Goal: Information Seeking & Learning: Learn about a topic

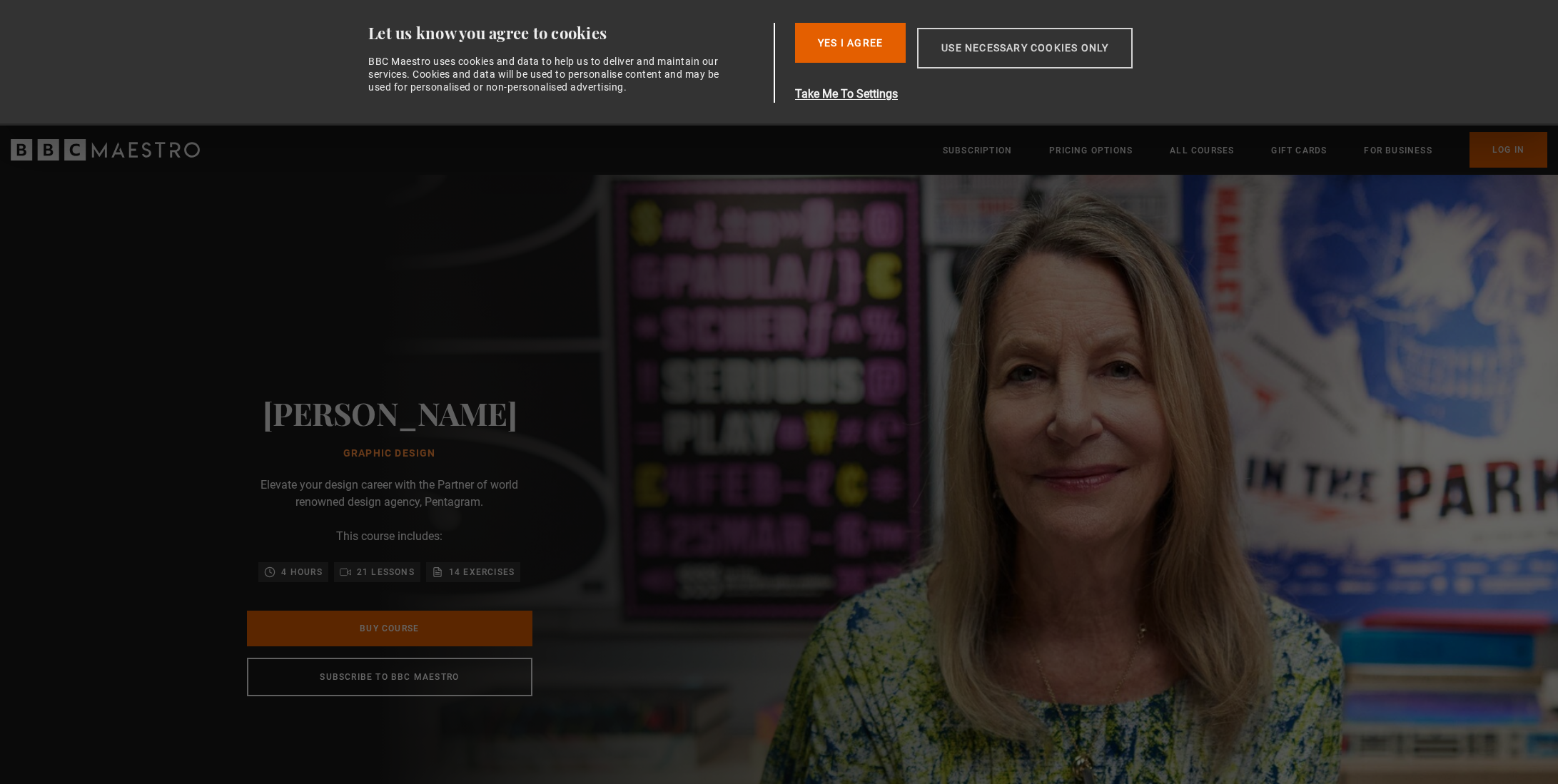
click at [1016, 53] on button "Use necessary cookies only" at bounding box center [1025, 48] width 215 height 41
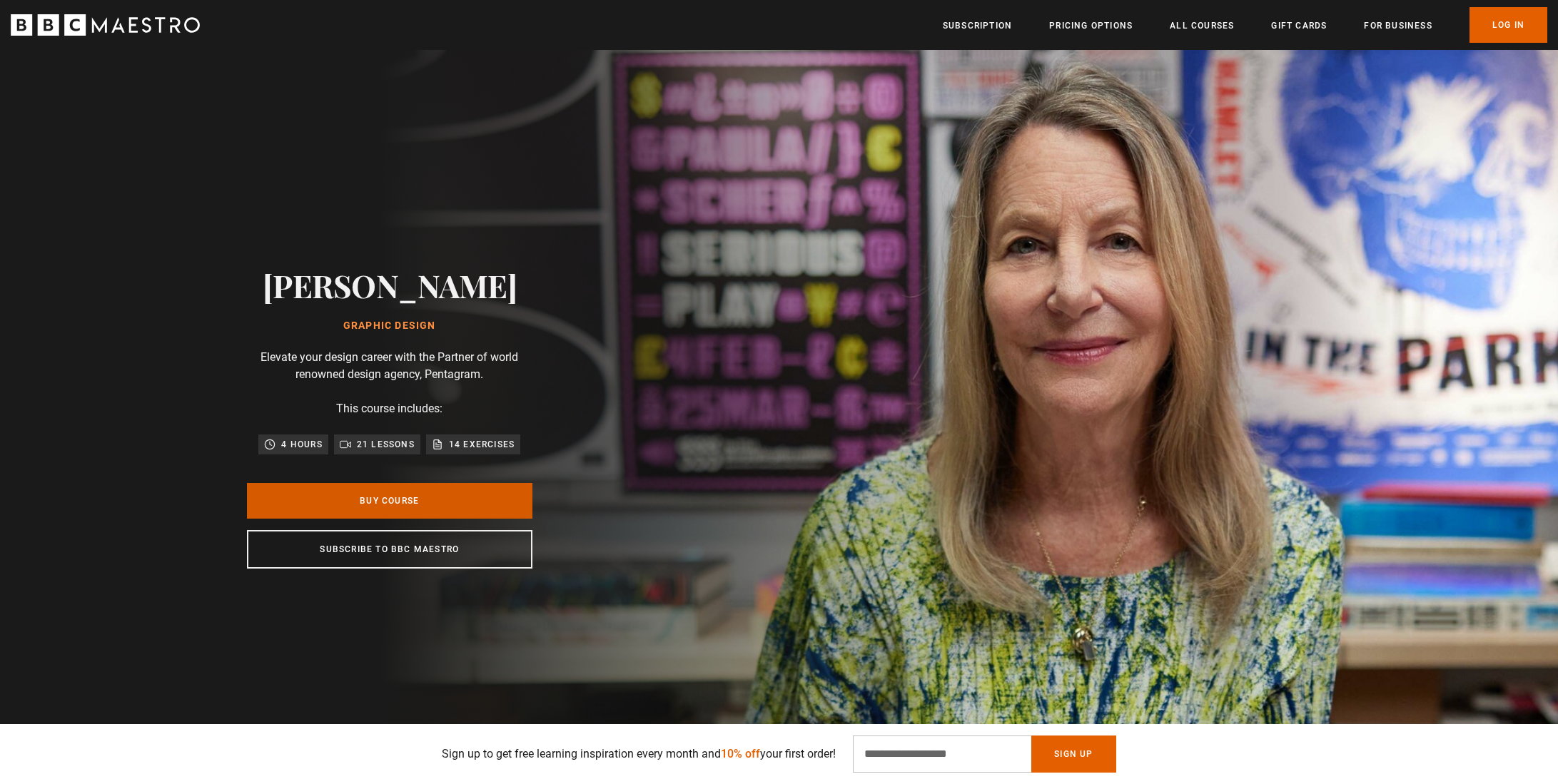
scroll to position [4, 0]
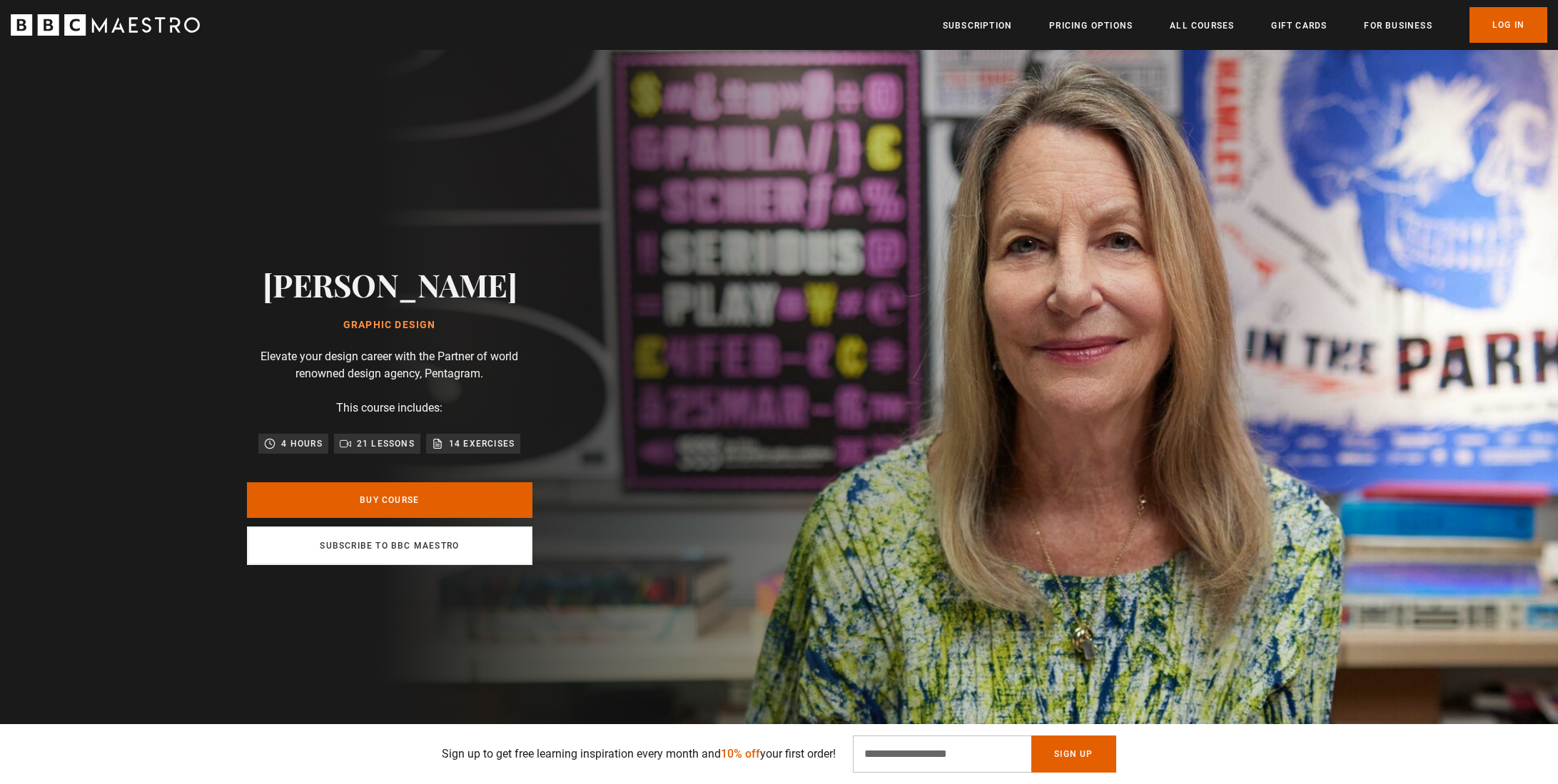
click at [402, 549] on link "Subscribe to BBC Maestro" at bounding box center [389, 546] width 285 height 38
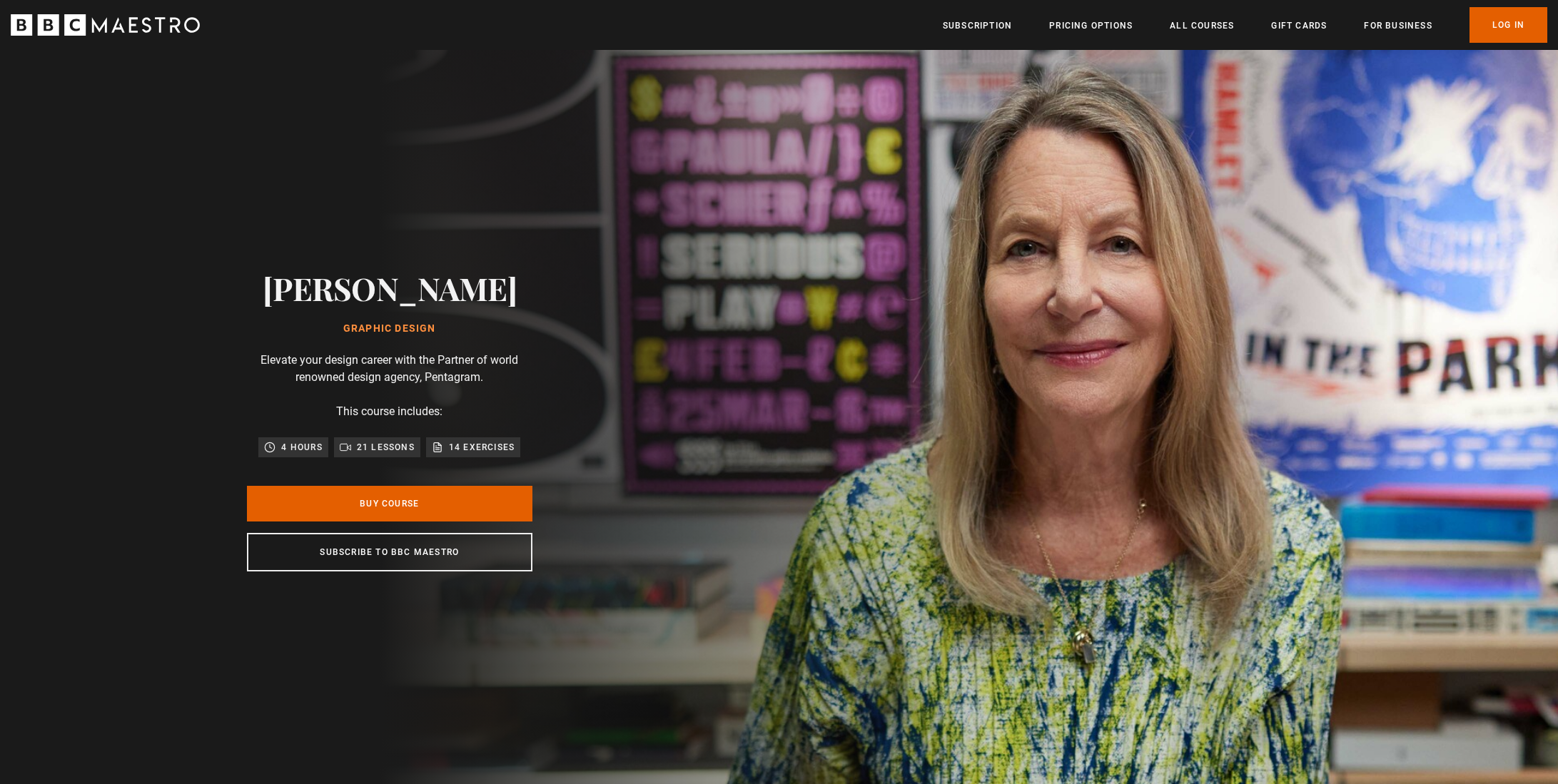
click at [118, 26] on icon "BBC Maestro" at bounding box center [105, 25] width 189 height 22
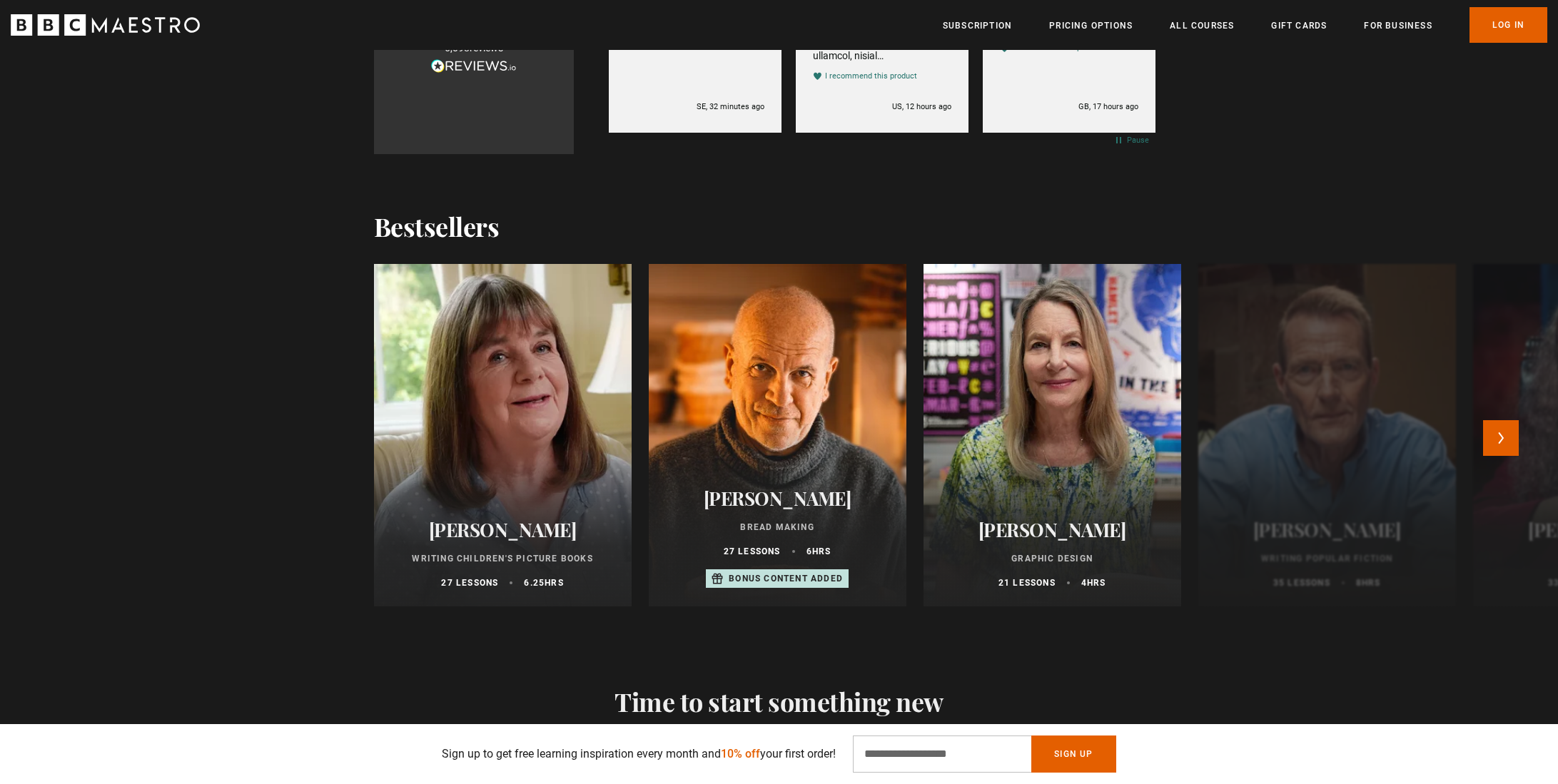
scroll to position [1556, 0]
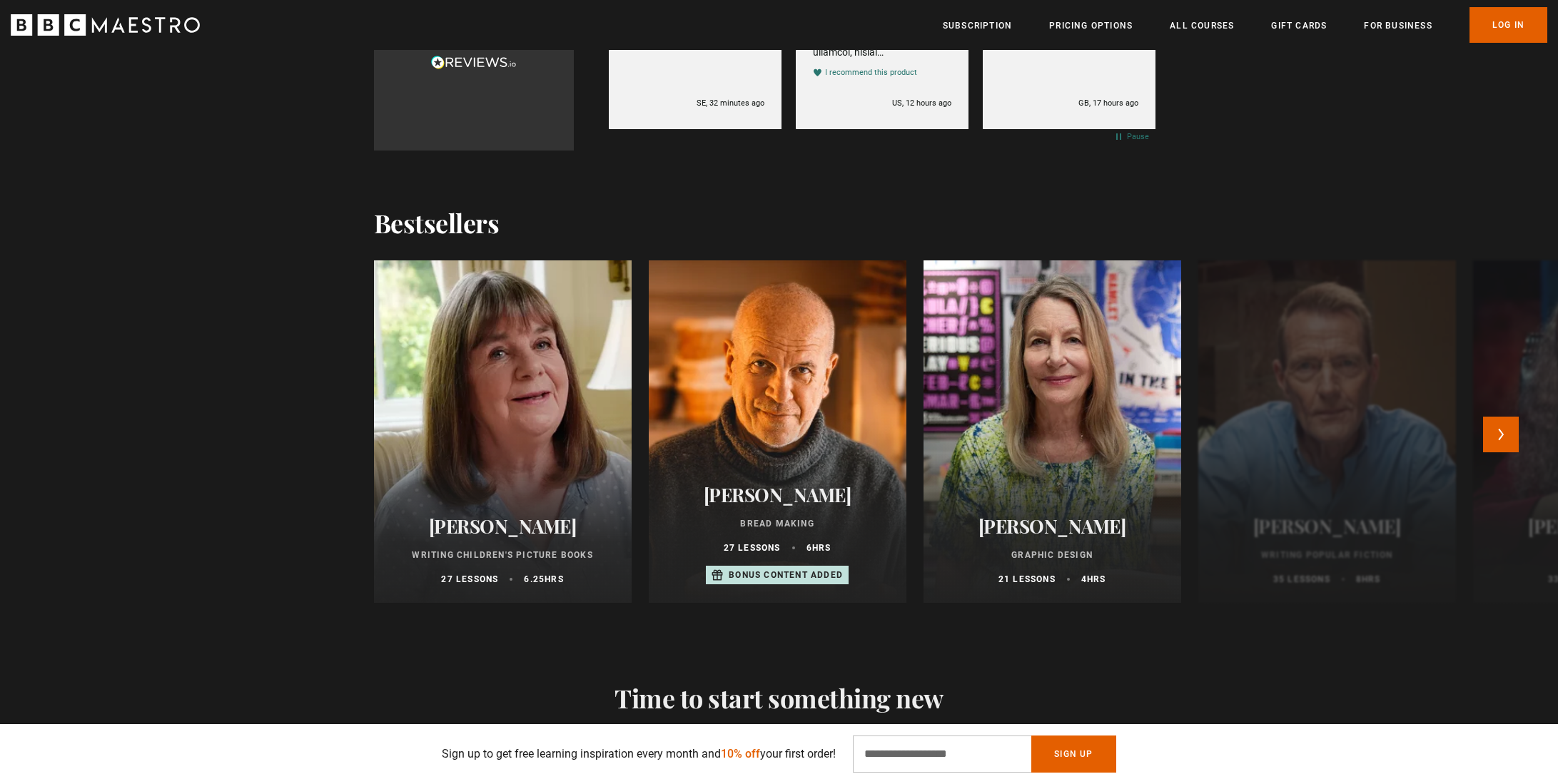
click at [542, 429] on div at bounding box center [502, 432] width 283 height 377
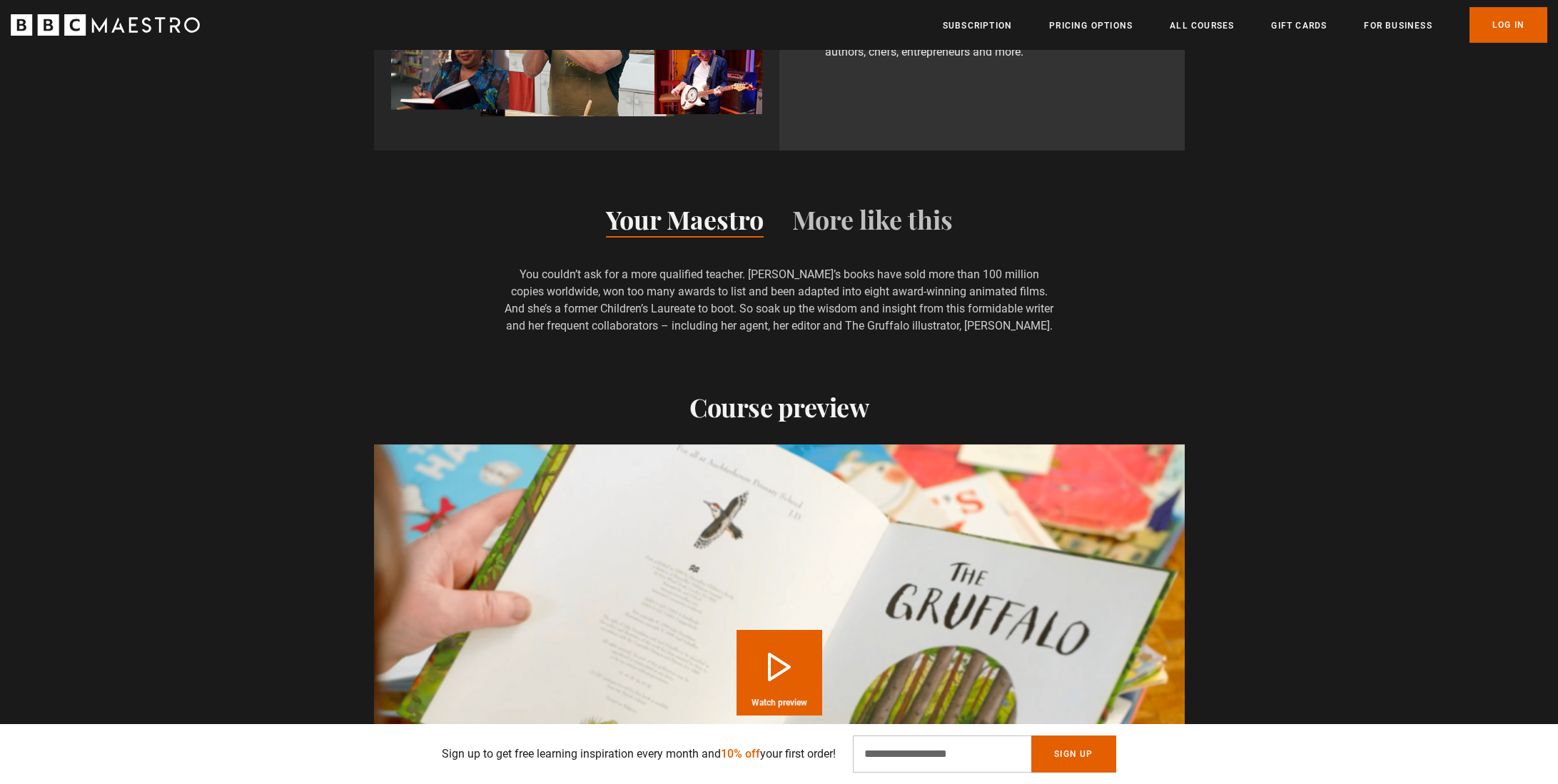
scroll to position [1401, 0]
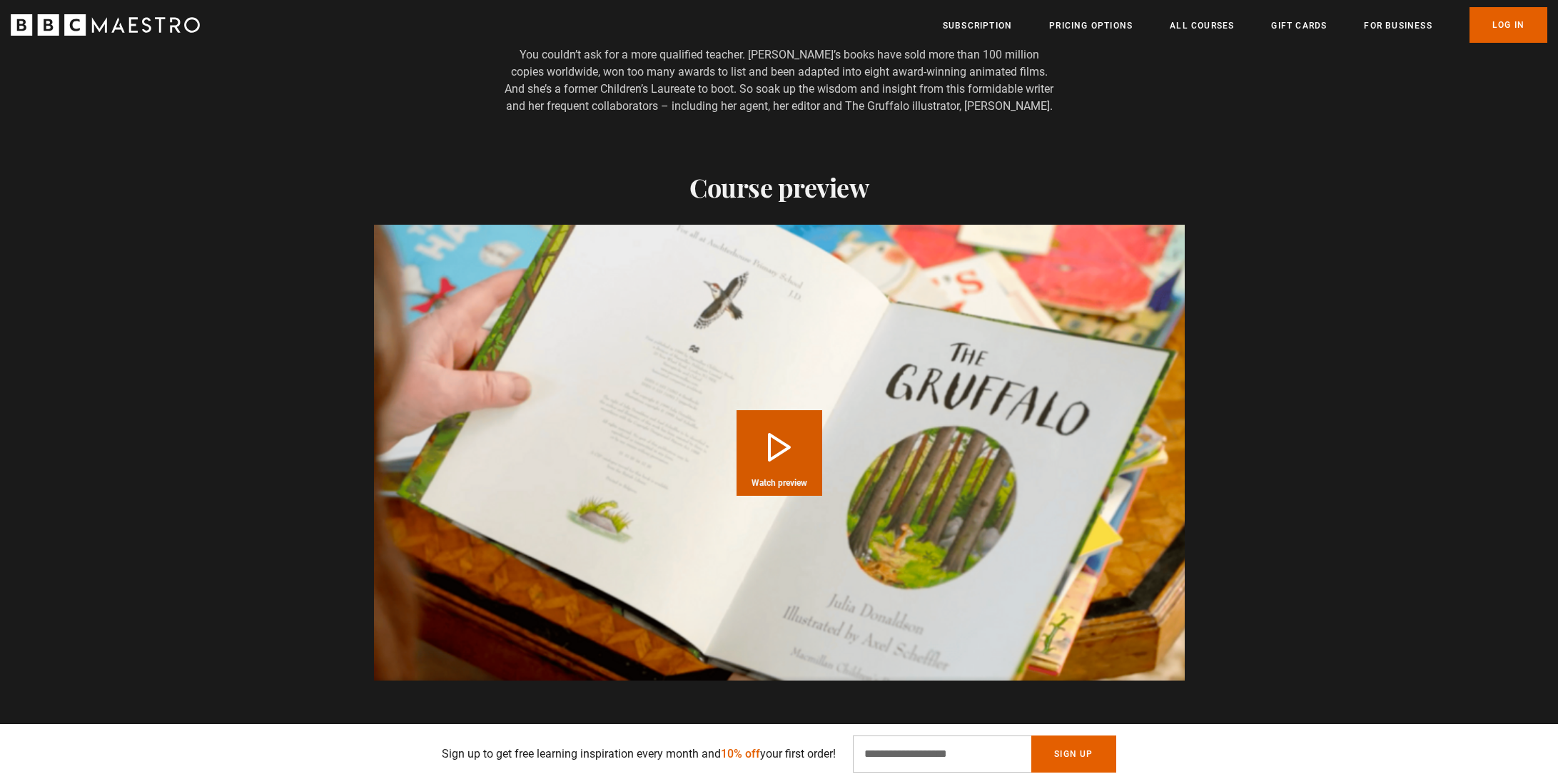
click at [782, 433] on button "Play Course overview for Writing Children's Picture Books with Julia Donaldson …" at bounding box center [779, 452] width 85 height 85
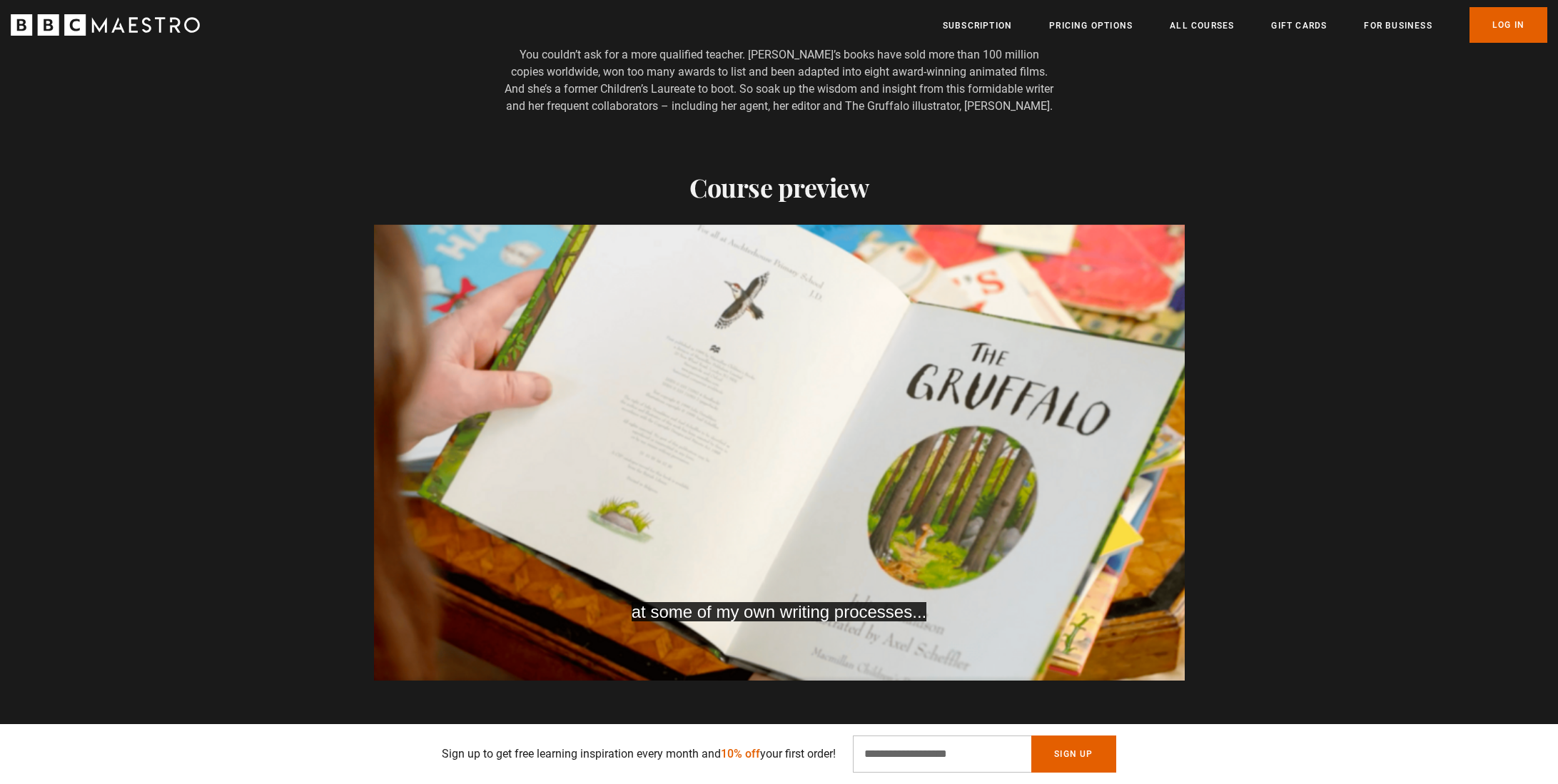
scroll to position [0, 935]
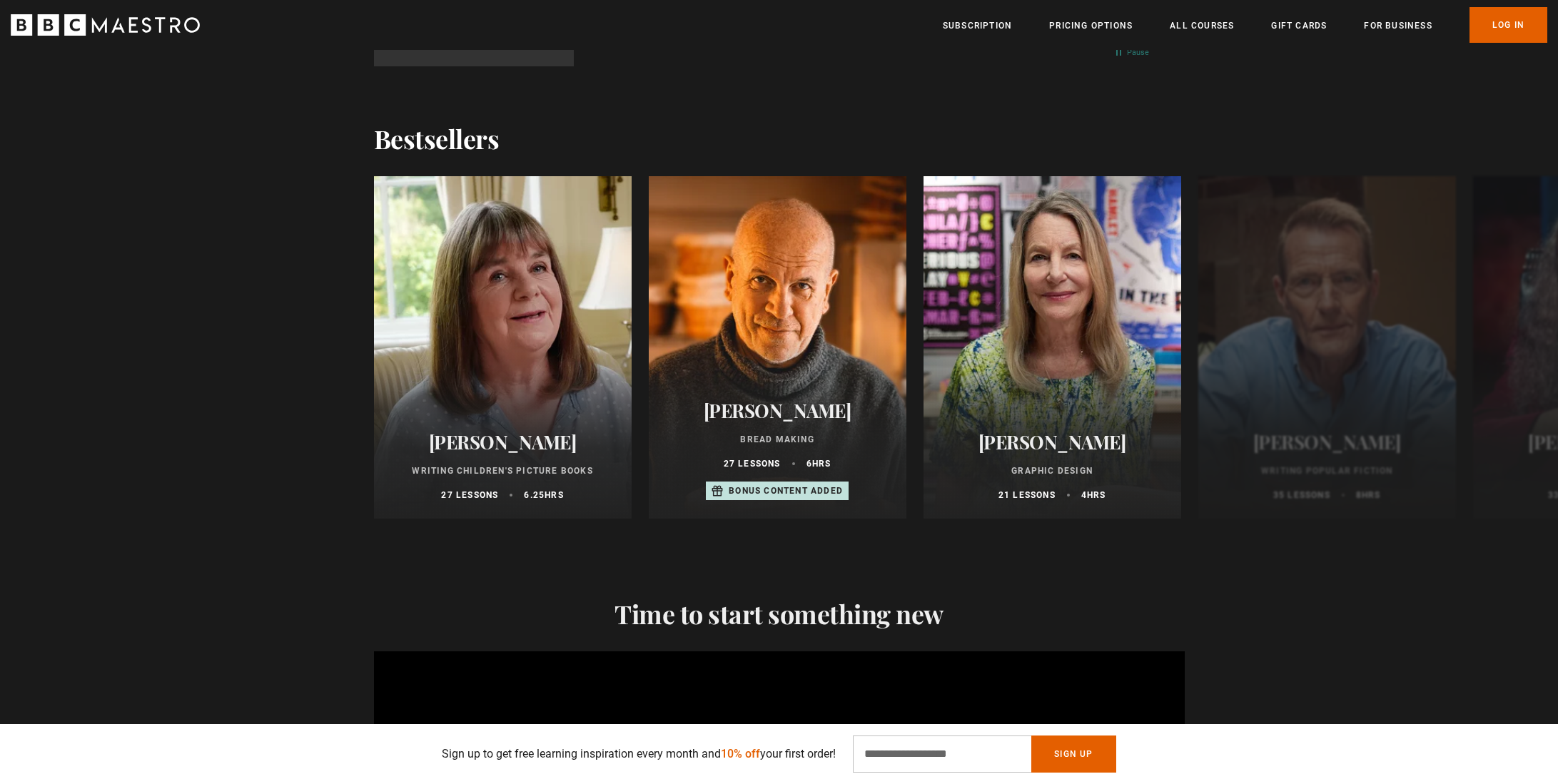
scroll to position [1639, 0]
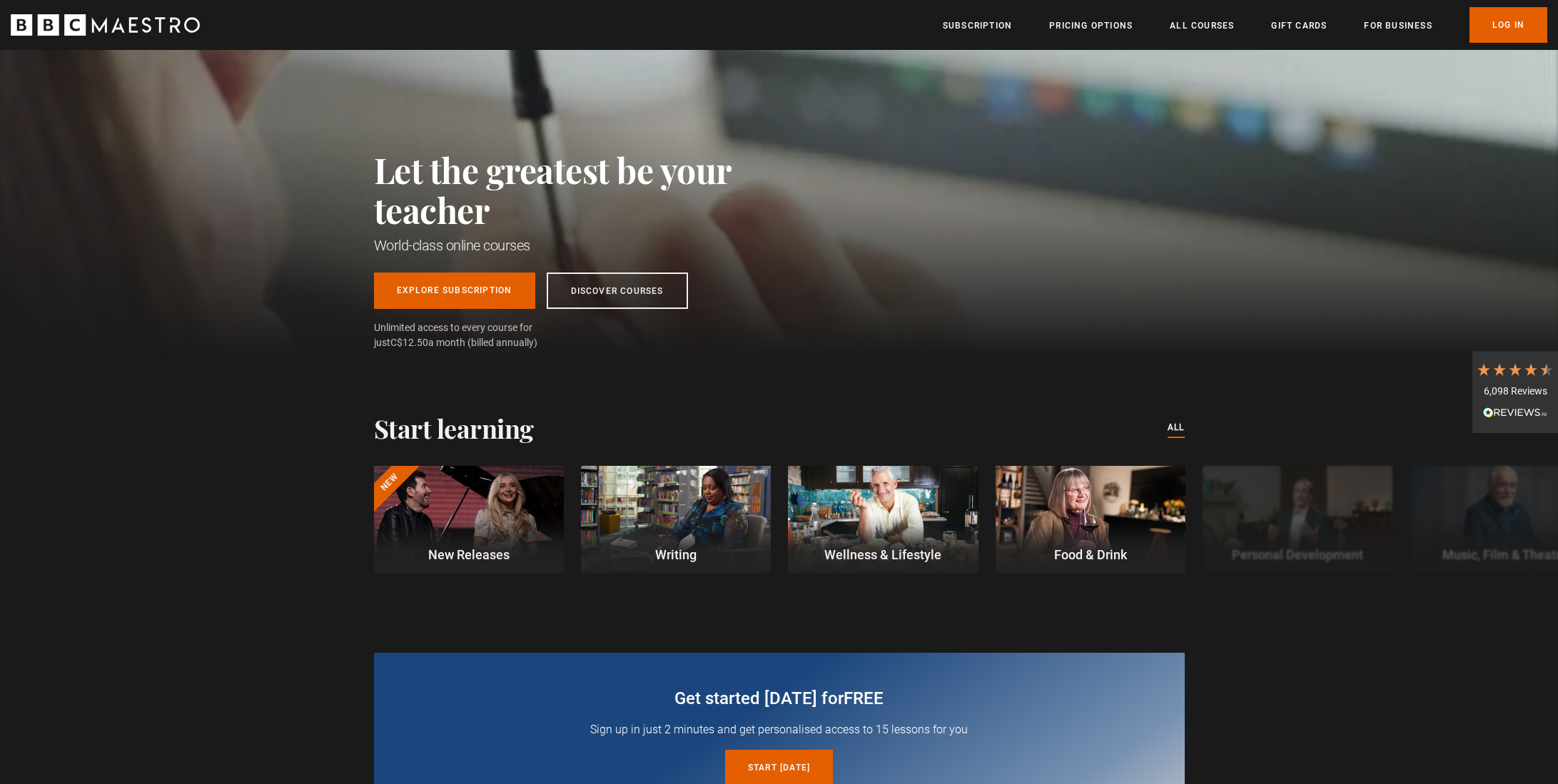
scroll to position [0, 0]
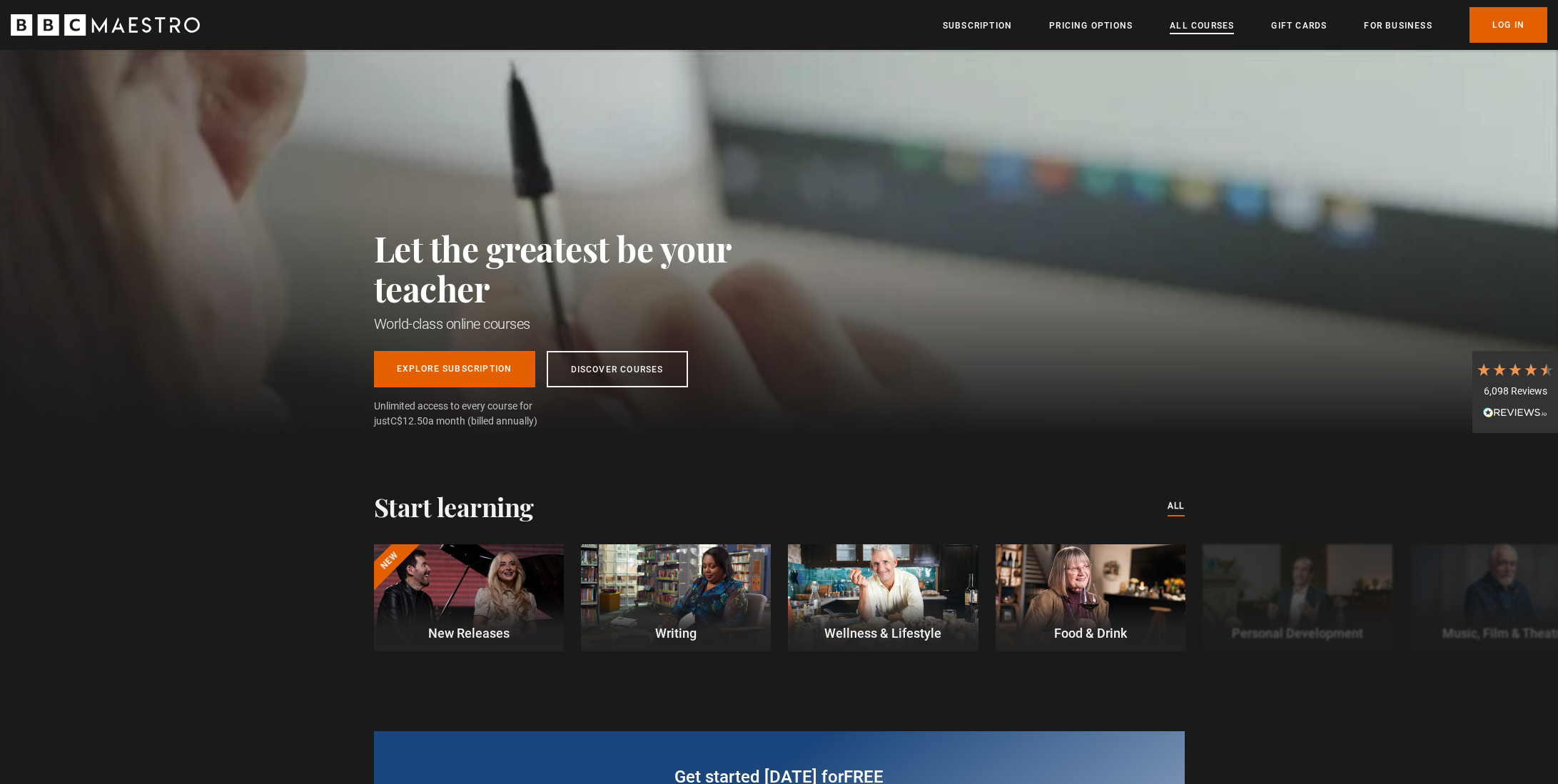
click at [1205, 27] on link "All Courses" at bounding box center [1201, 25] width 64 height 15
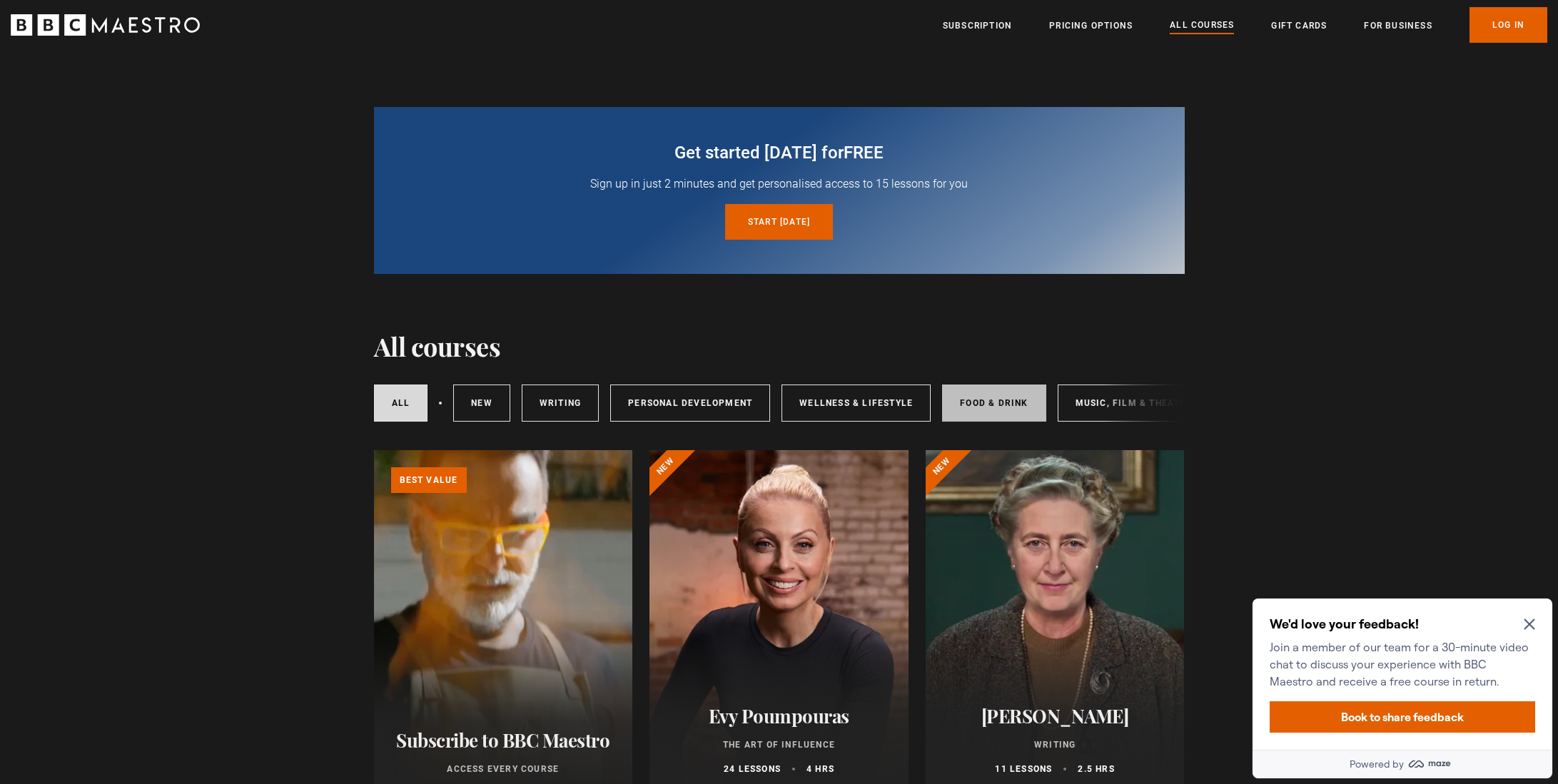
drag, startPoint x: 1123, startPoint y: 404, endPoint x: 1019, endPoint y: 409, distance: 104.1
click at [1019, 411] on div "All courses New courses Writing Personal Development Wellness & Lifestyle Food …" at bounding box center [779, 403] width 811 height 48
click at [1013, 405] on link "Food & Drink" at bounding box center [993, 403] width 103 height 37
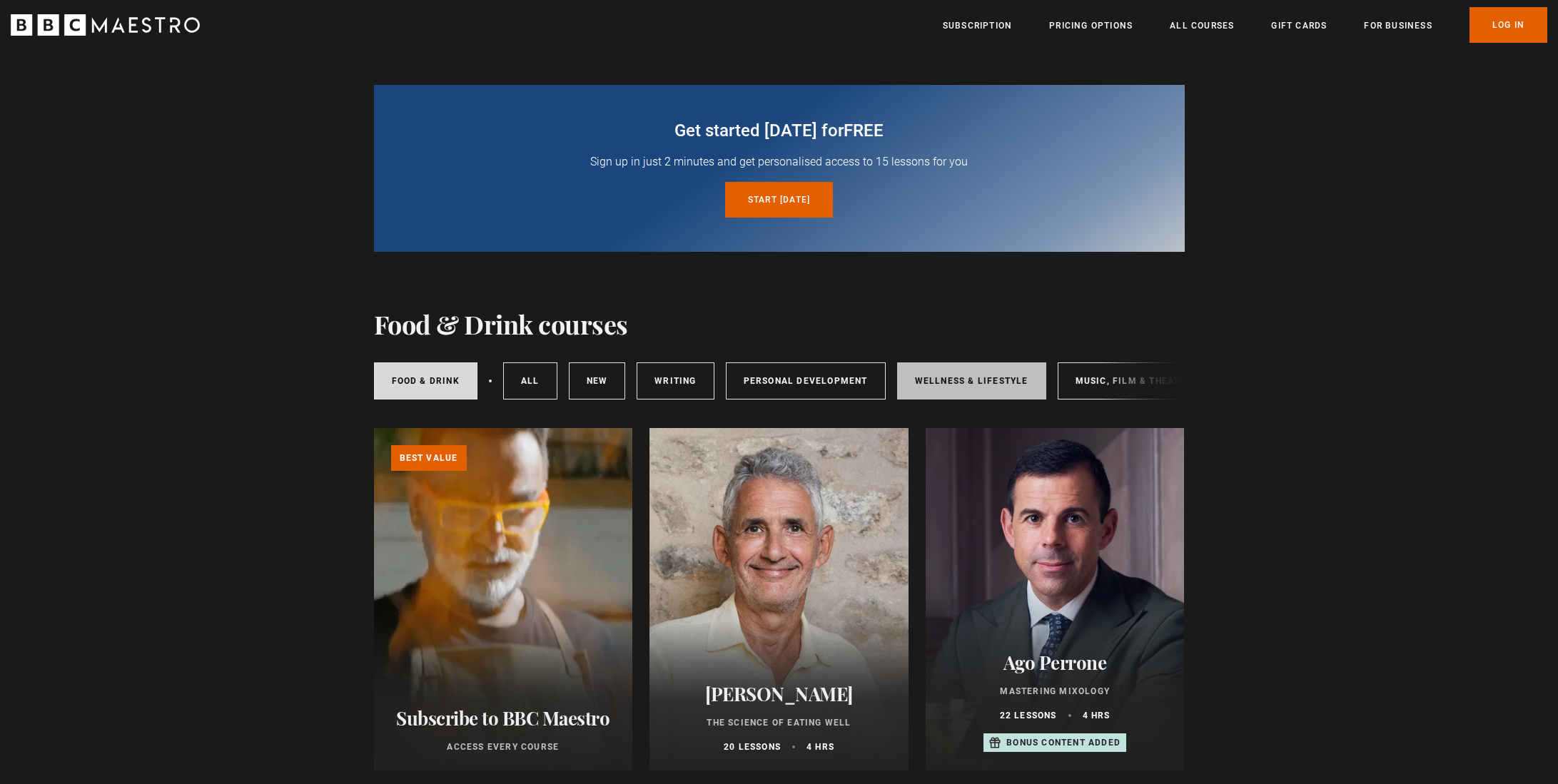
scroll to position [32, 0]
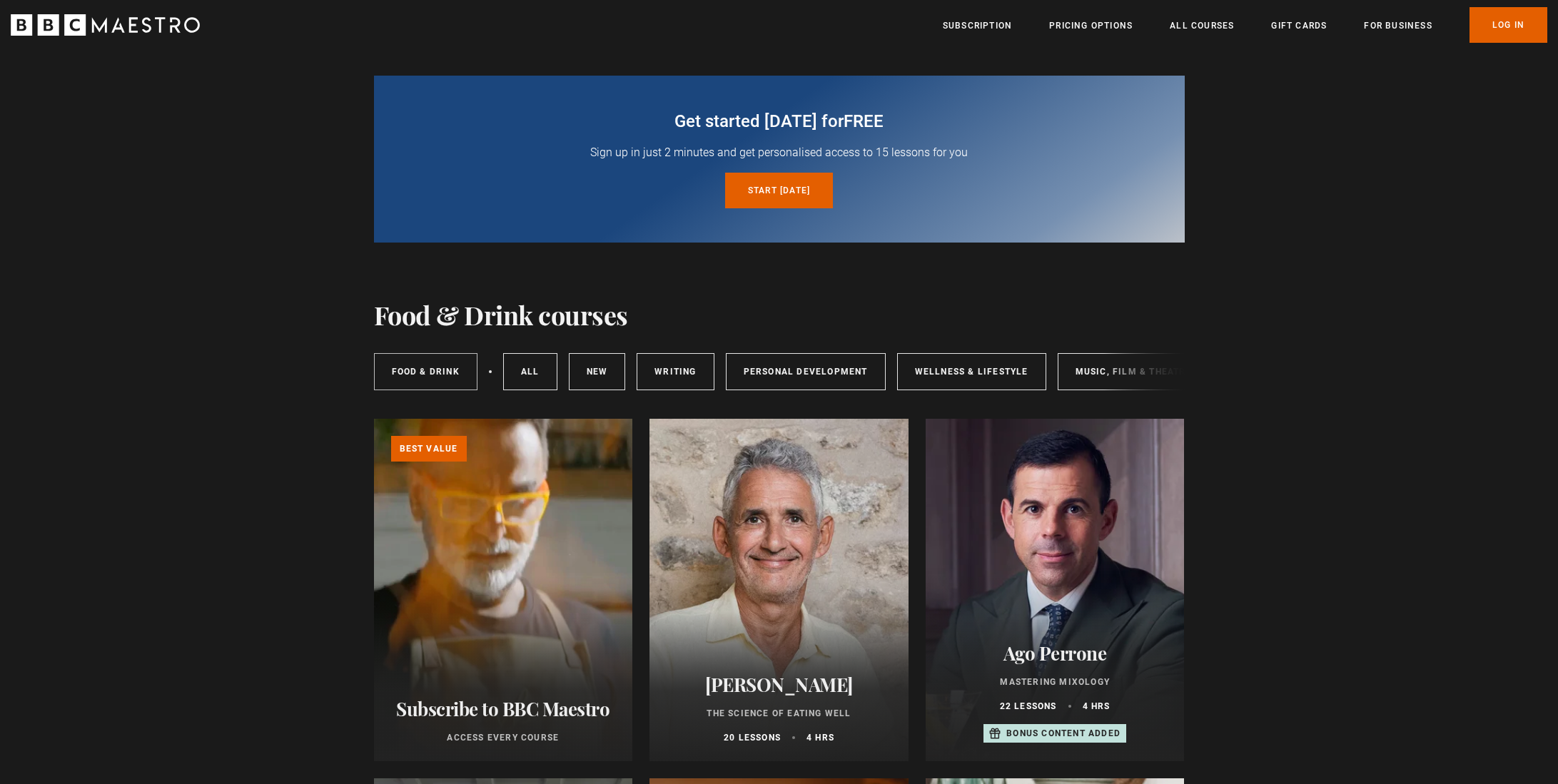
click at [433, 372] on link "Food & Drink" at bounding box center [425, 372] width 103 height 37
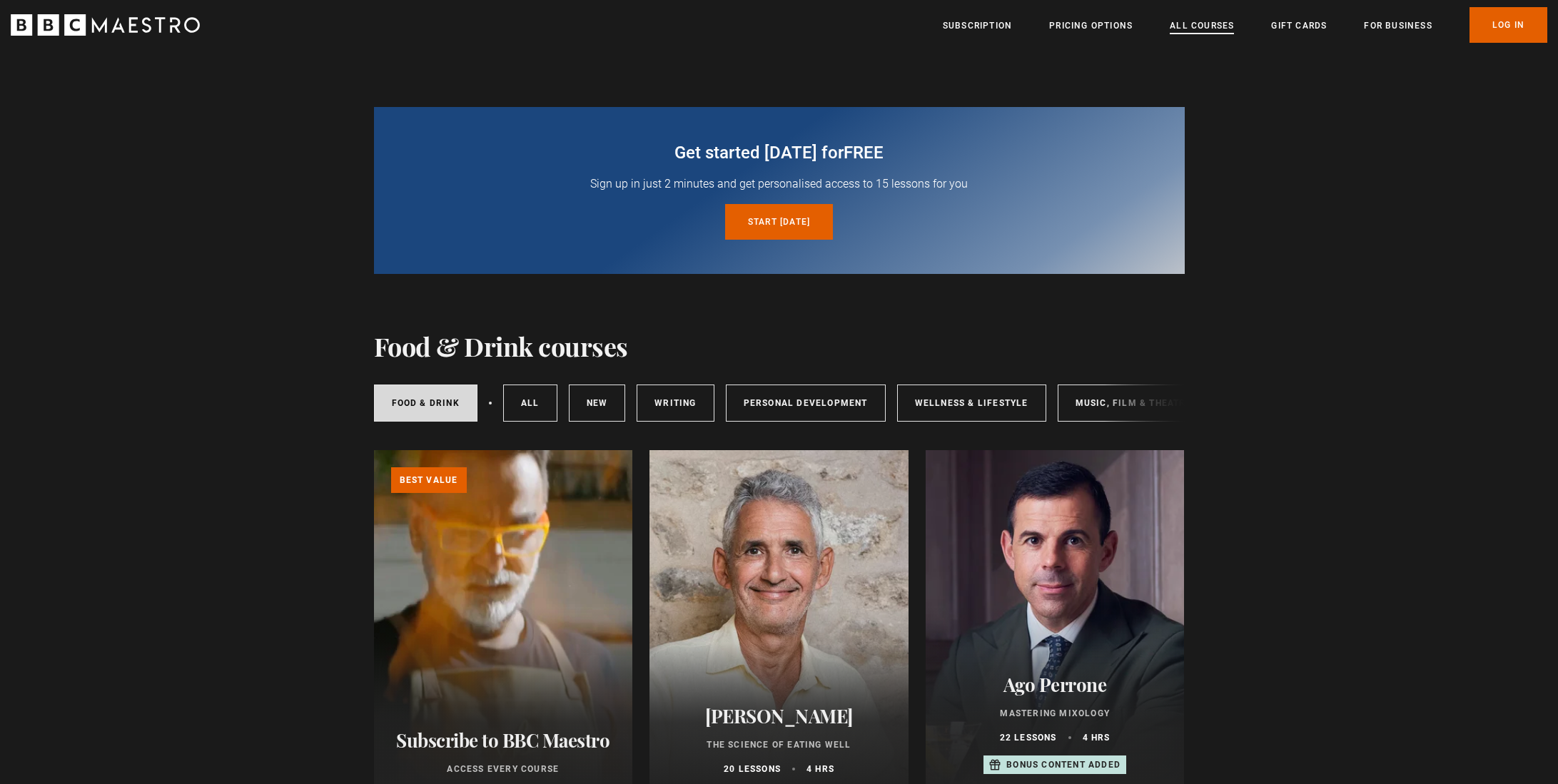
click at [1204, 28] on link "All Courses" at bounding box center [1201, 25] width 64 height 15
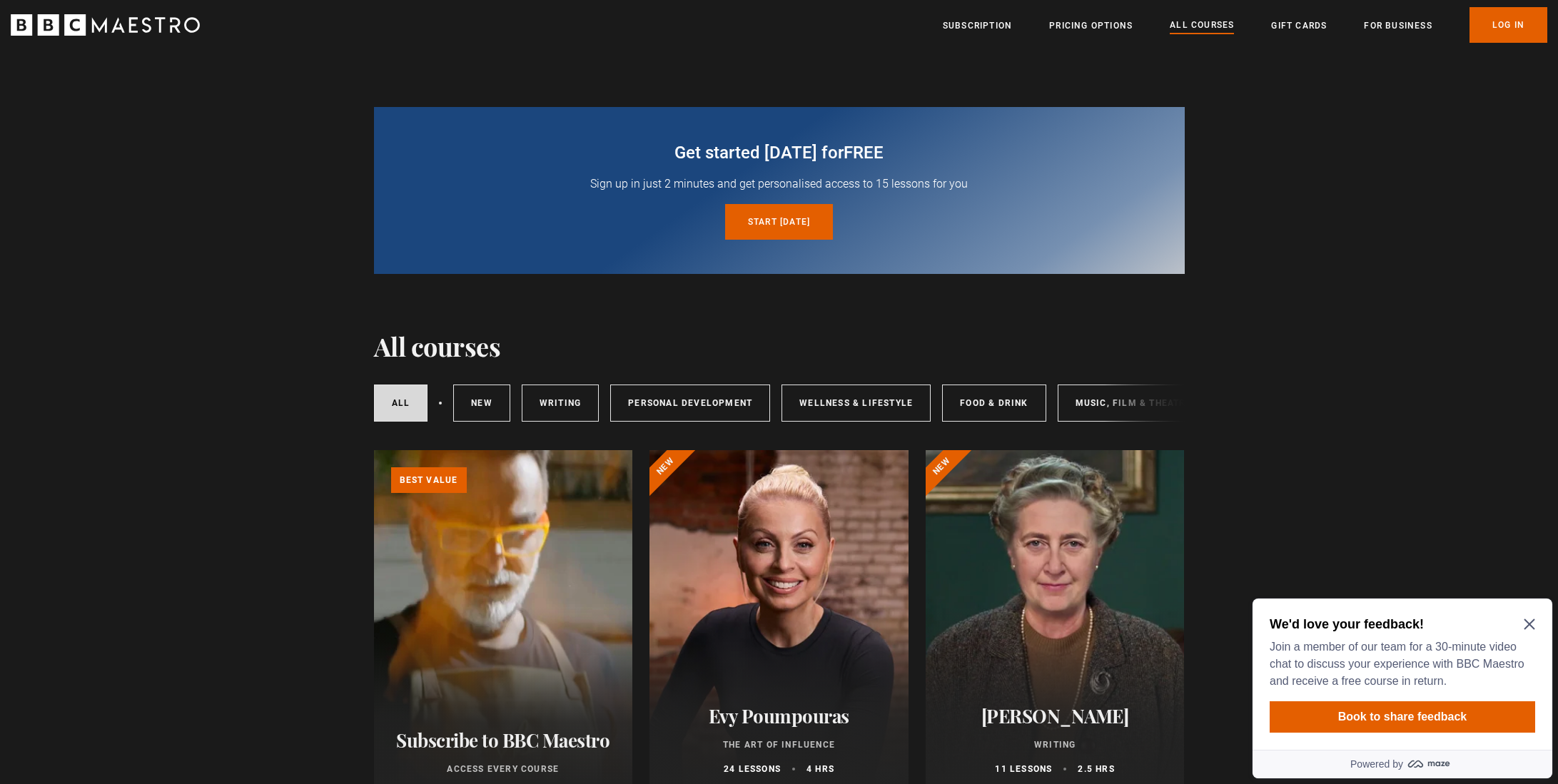
click at [1530, 622] on icon "Close Maze Prompt" at bounding box center [1529, 625] width 11 height 11
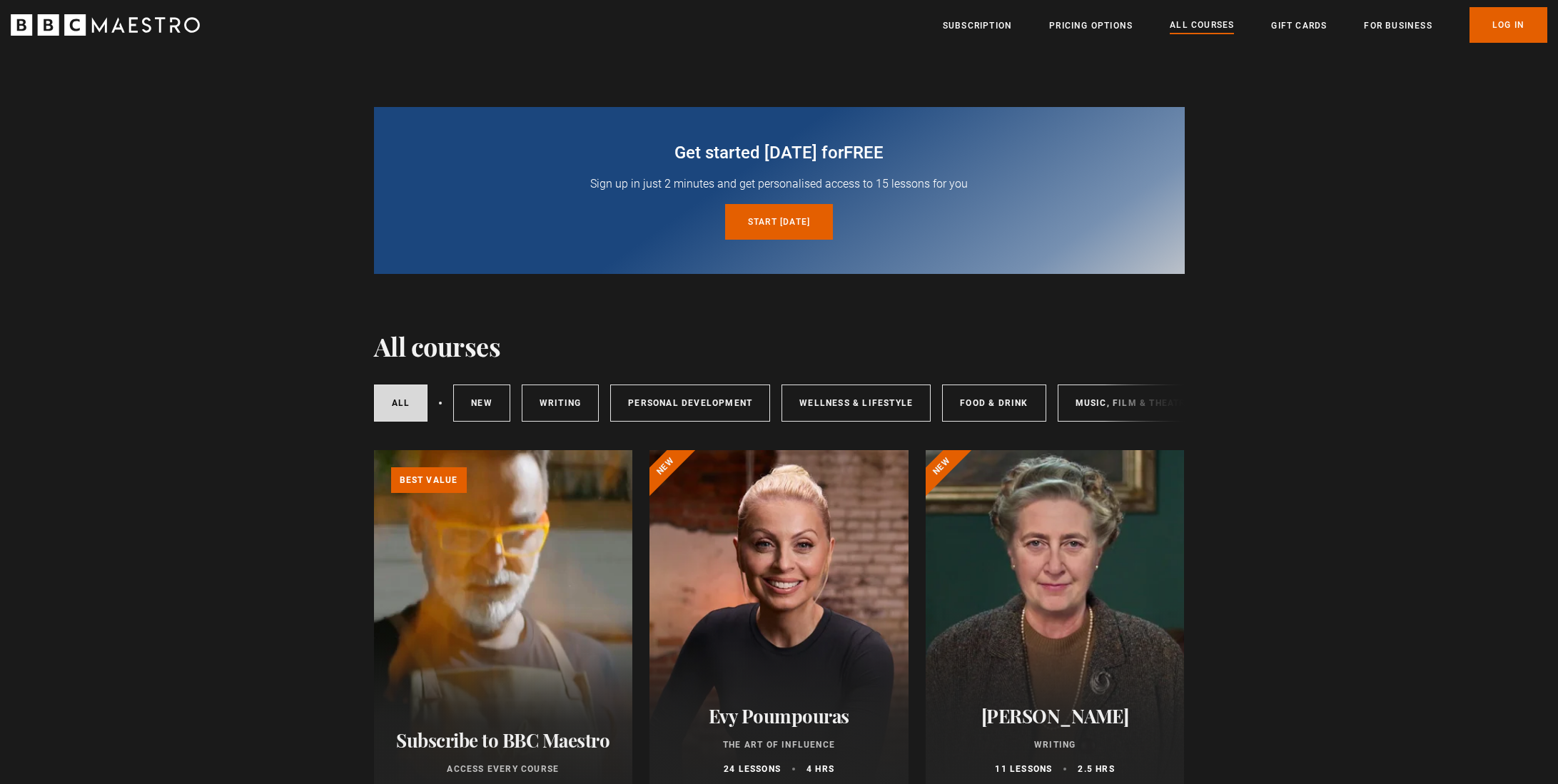
click at [1116, 404] on div "All courses New courses Writing Personal Development Wellness & Lifestyle Food …" at bounding box center [779, 403] width 811 height 48
click at [1082, 402] on link "Music, Film & Theatre" at bounding box center [1134, 403] width 152 height 37
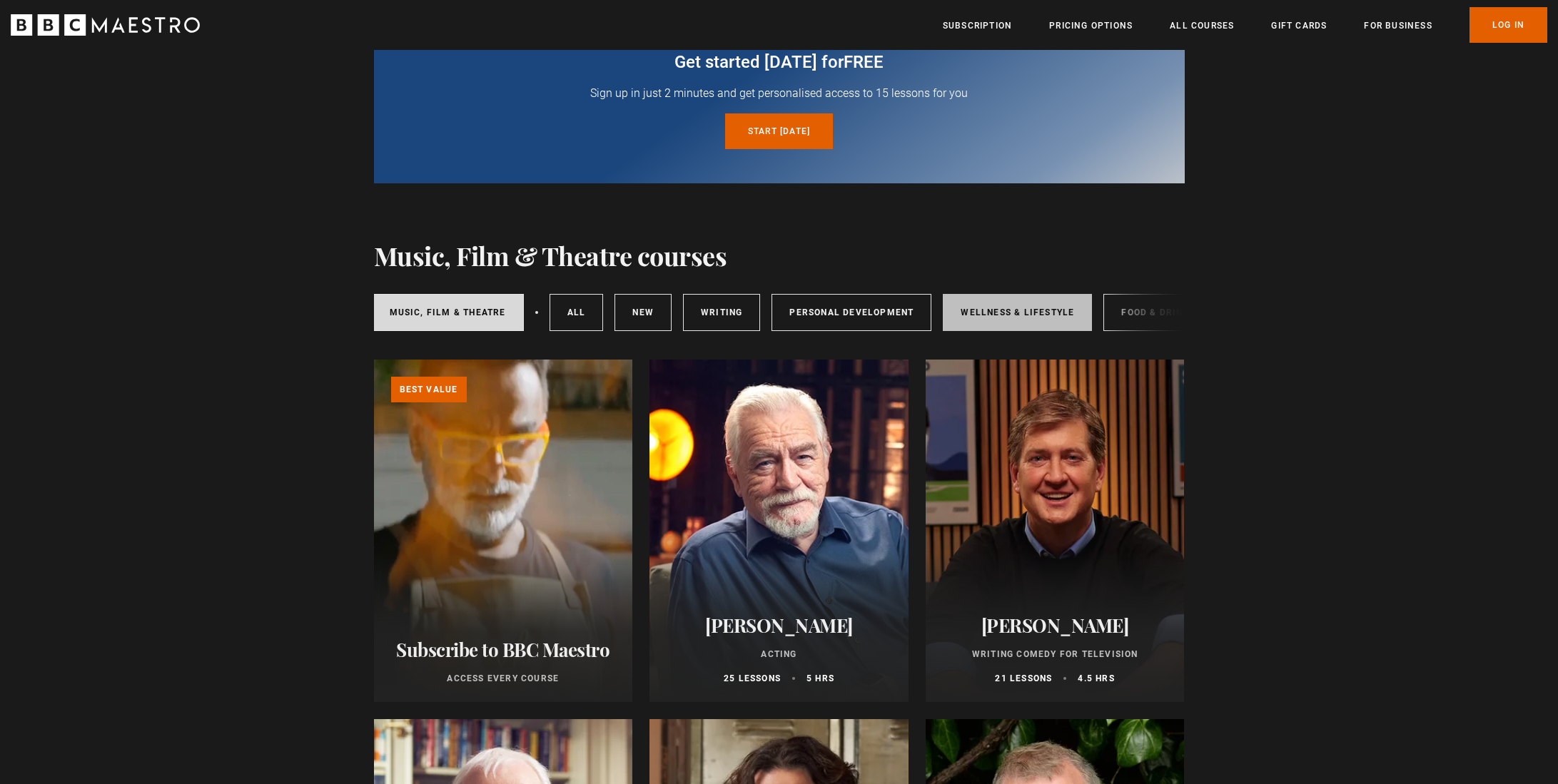
scroll to position [98, 0]
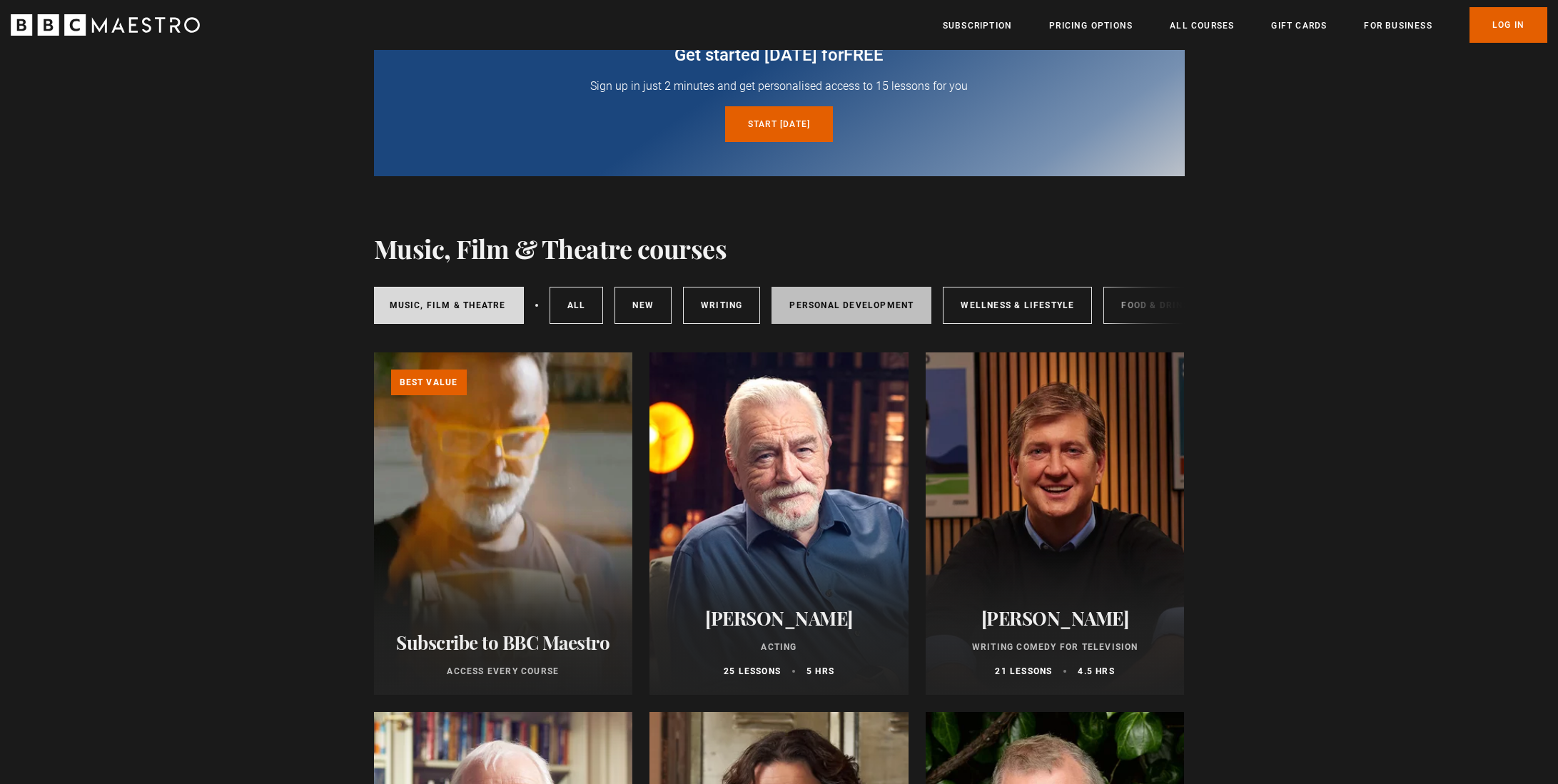
click at [877, 309] on link "Personal Development" at bounding box center [852, 305] width 160 height 37
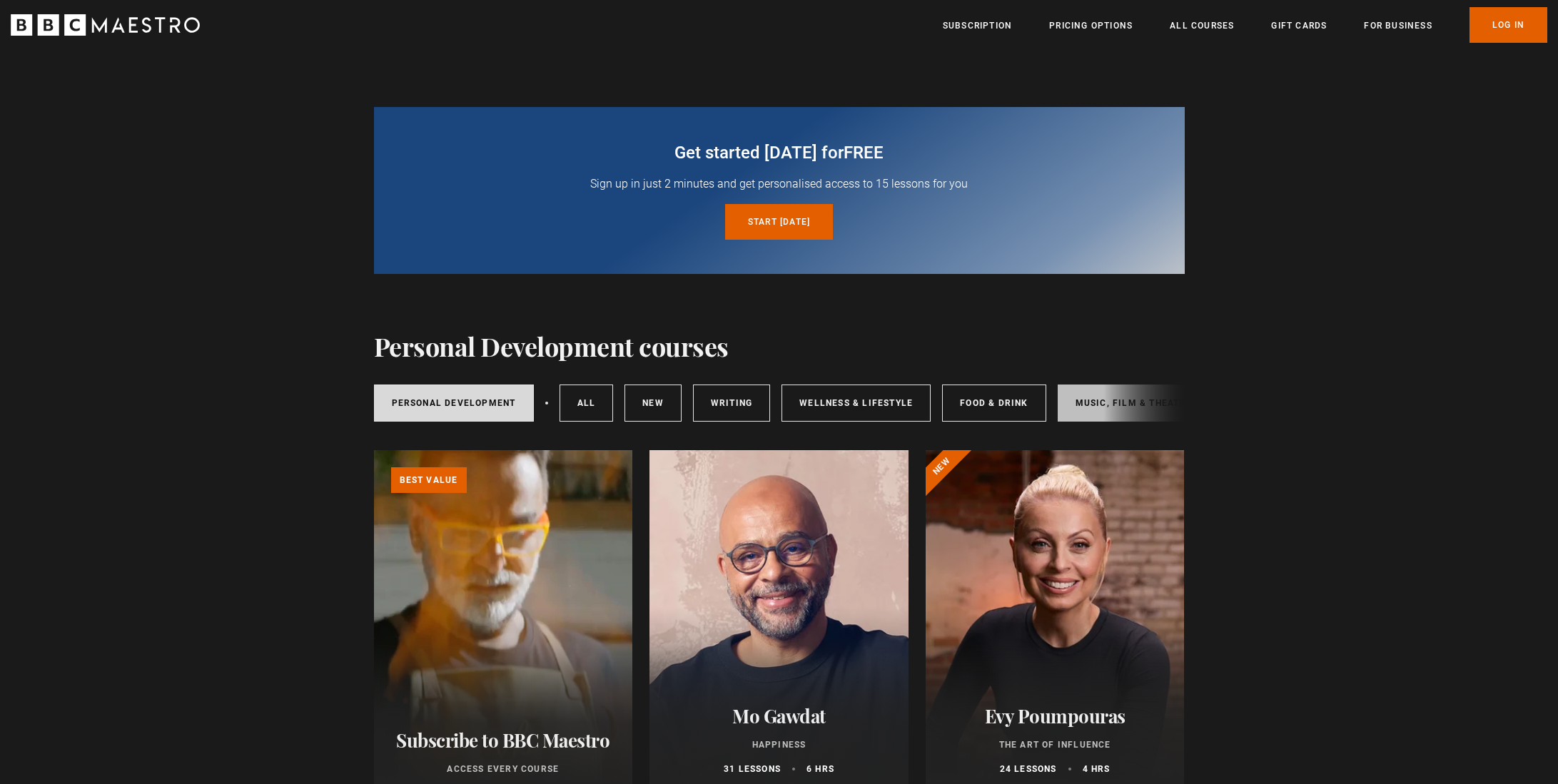
click at [1071, 402] on link "Music, Film & Theatre" at bounding box center [1134, 403] width 152 height 37
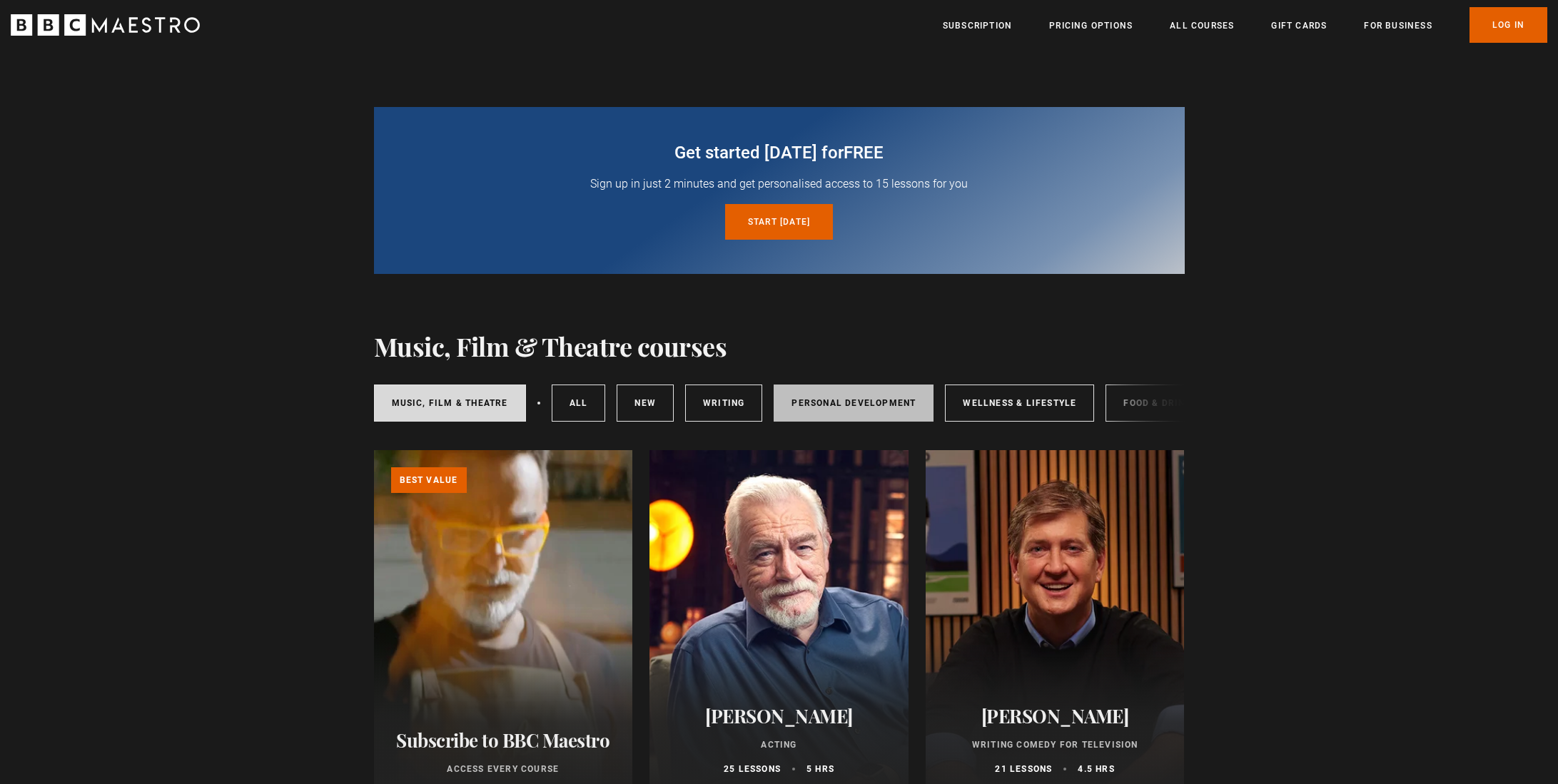
click at [854, 398] on link "Personal Development" at bounding box center [853, 403] width 160 height 37
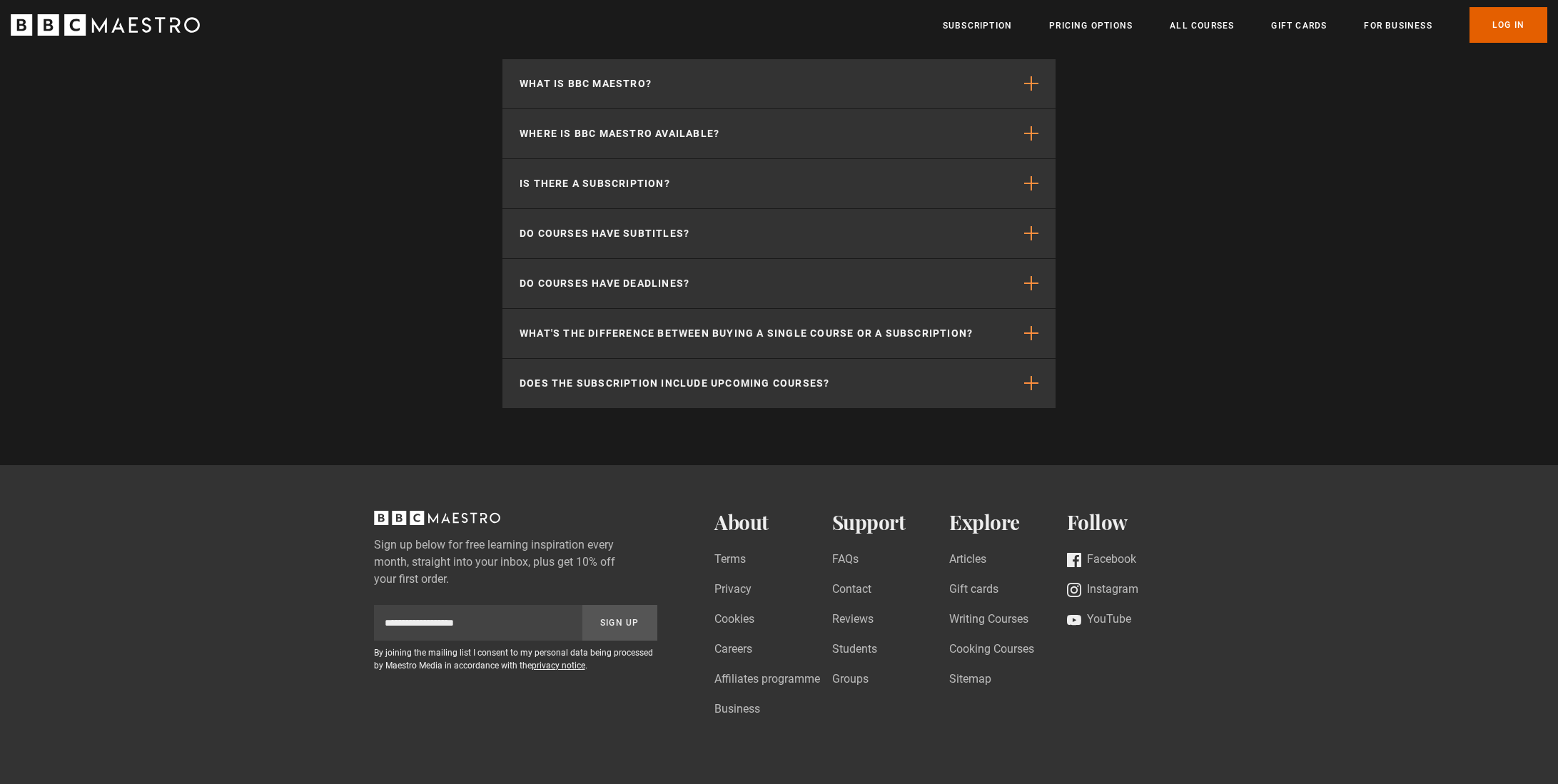
scroll to position [2020, 0]
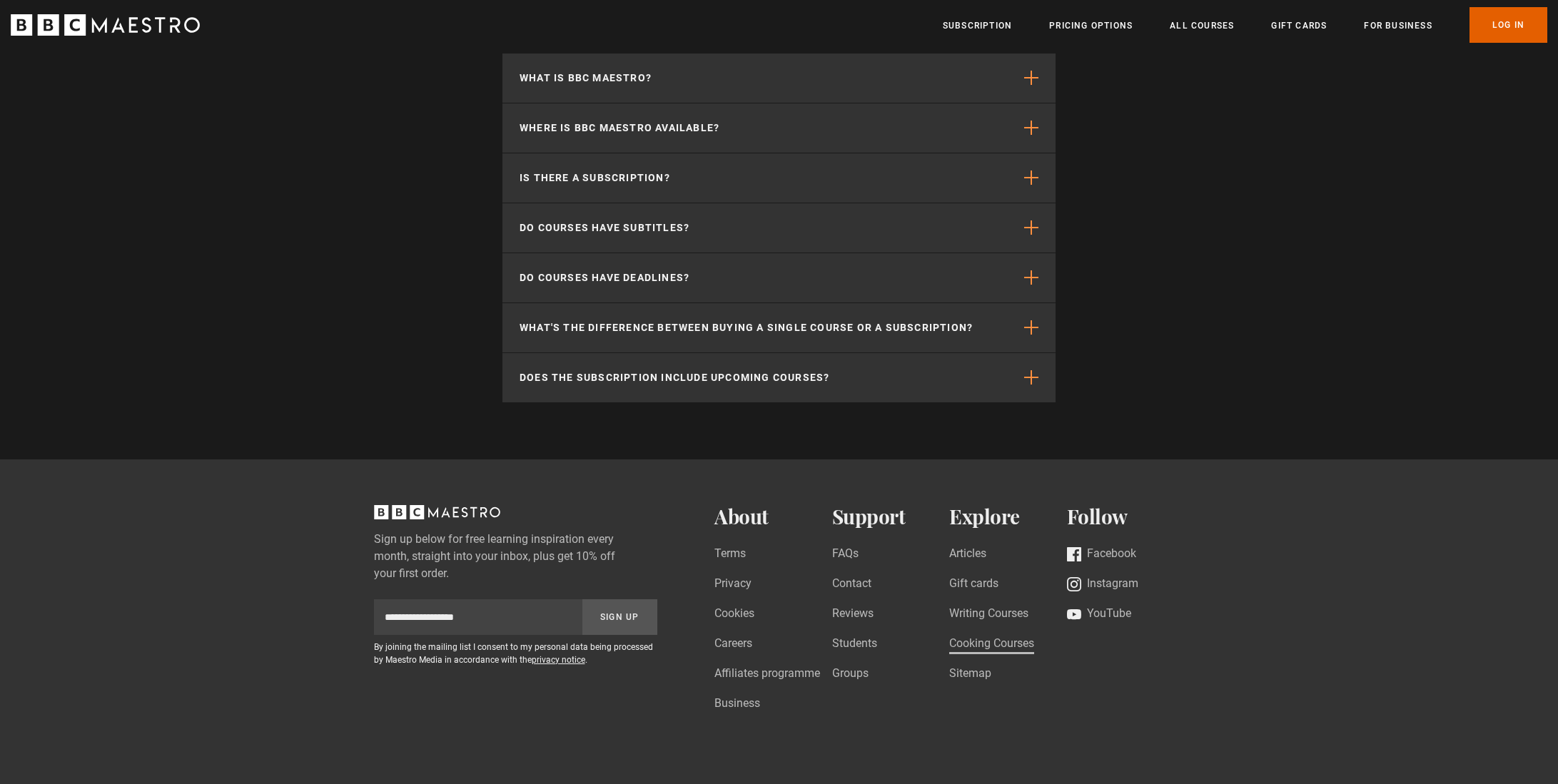
click at [995, 639] on link "Cooking Courses" at bounding box center [992, 644] width 85 height 19
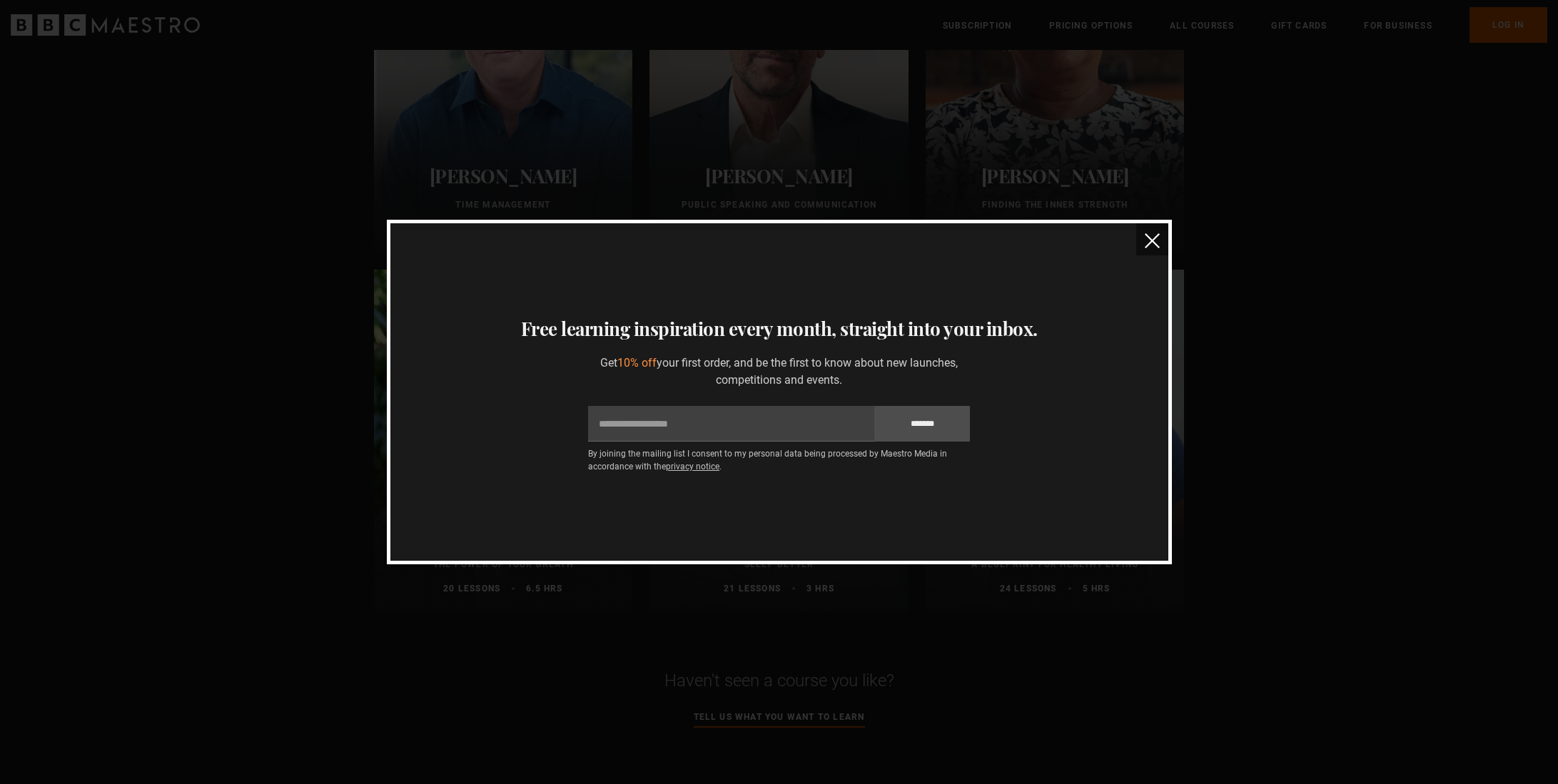
scroll to position [856, 0]
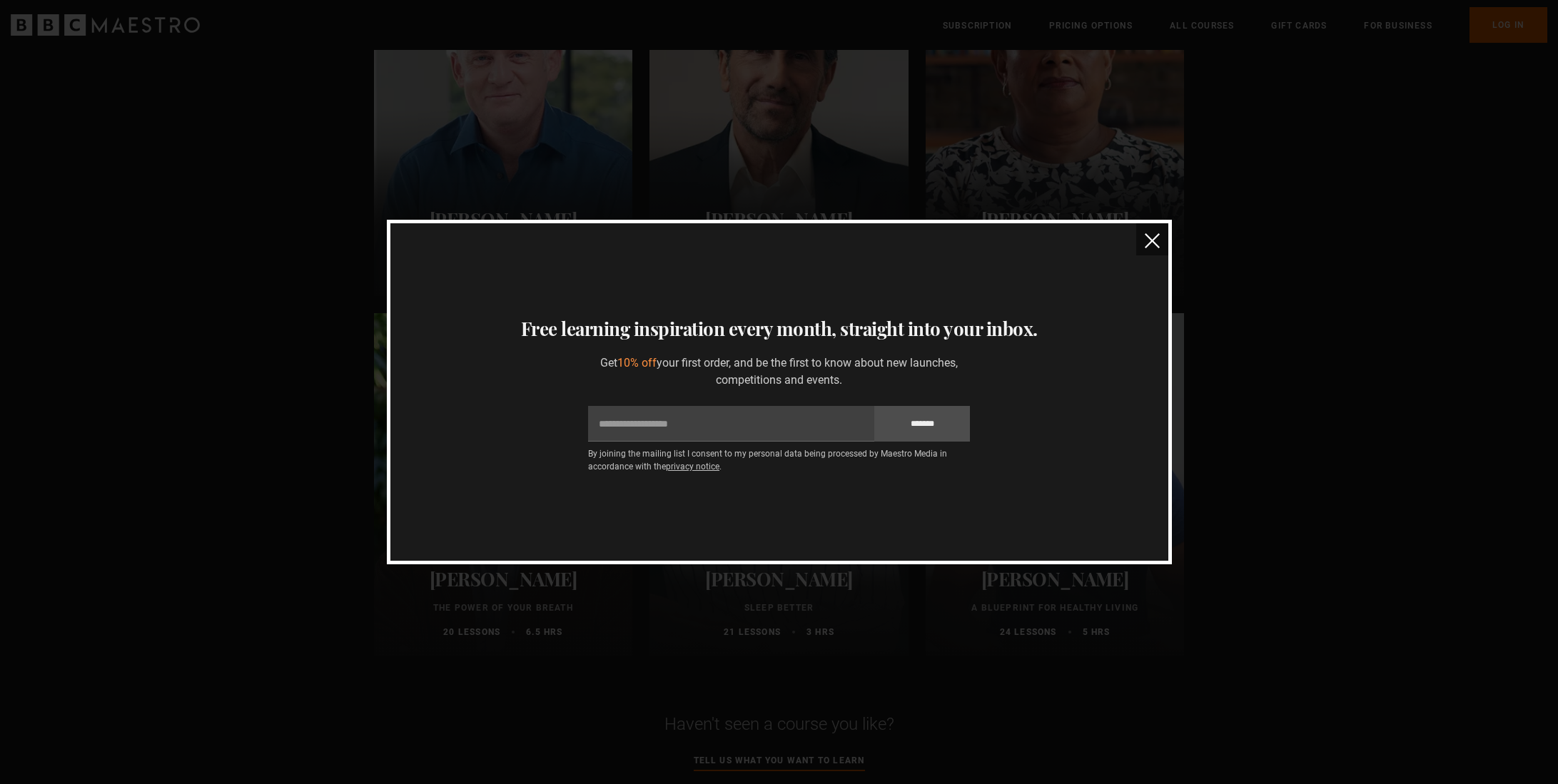
click at [1154, 242] on img "close" at bounding box center [1152, 240] width 15 height 15
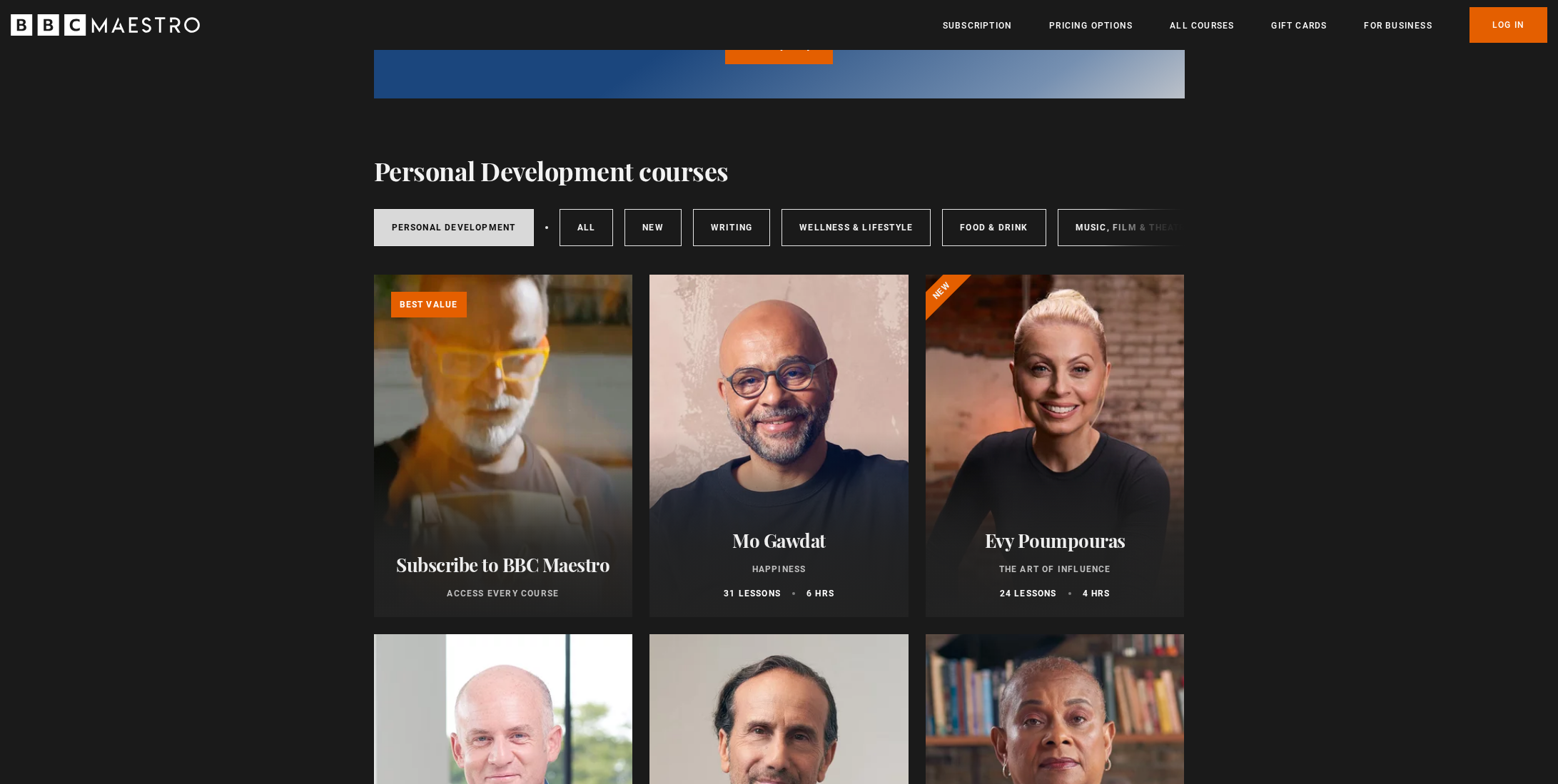
scroll to position [172, 0]
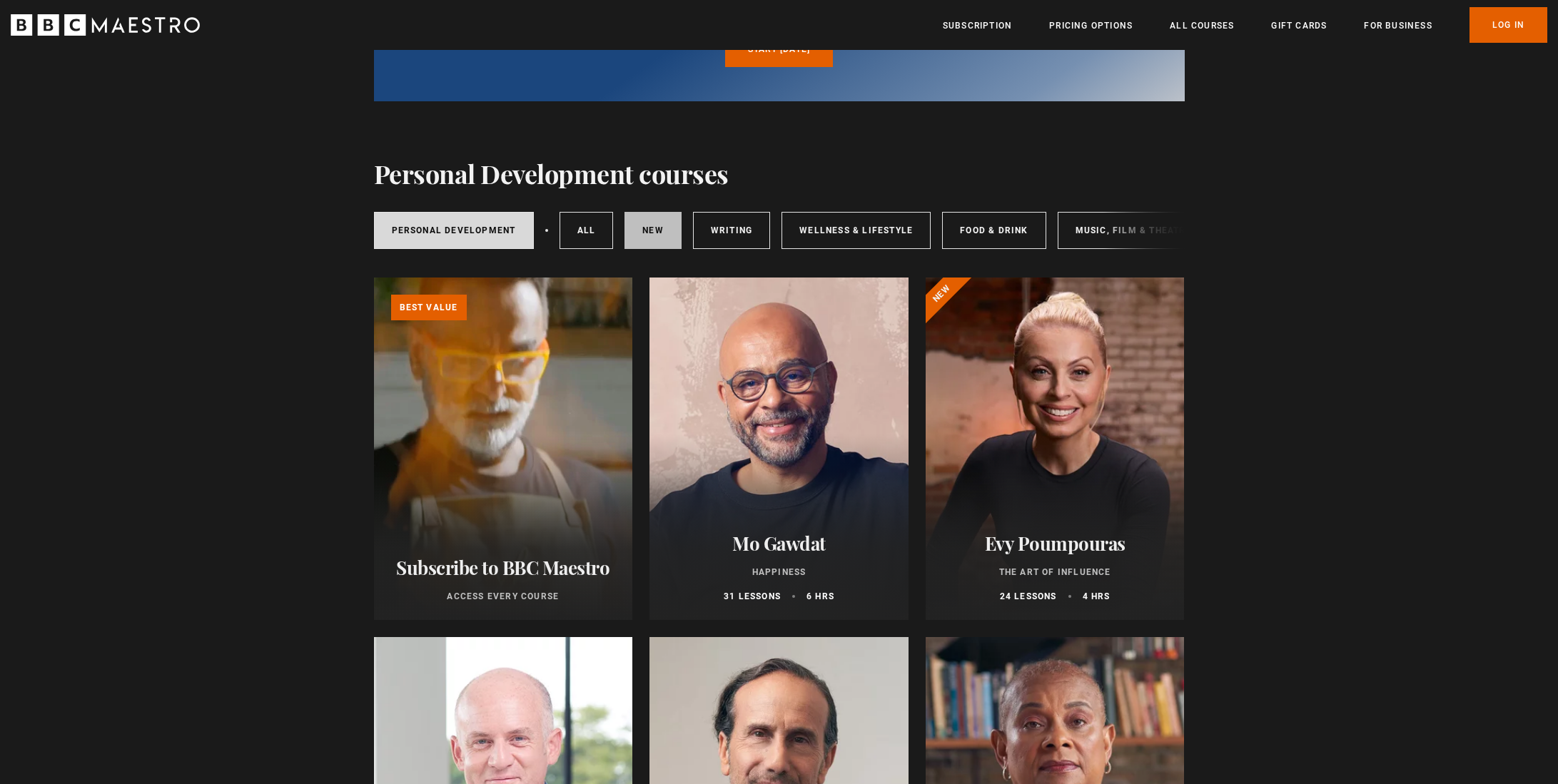
click at [660, 229] on link "New courses" at bounding box center [653, 230] width 57 height 37
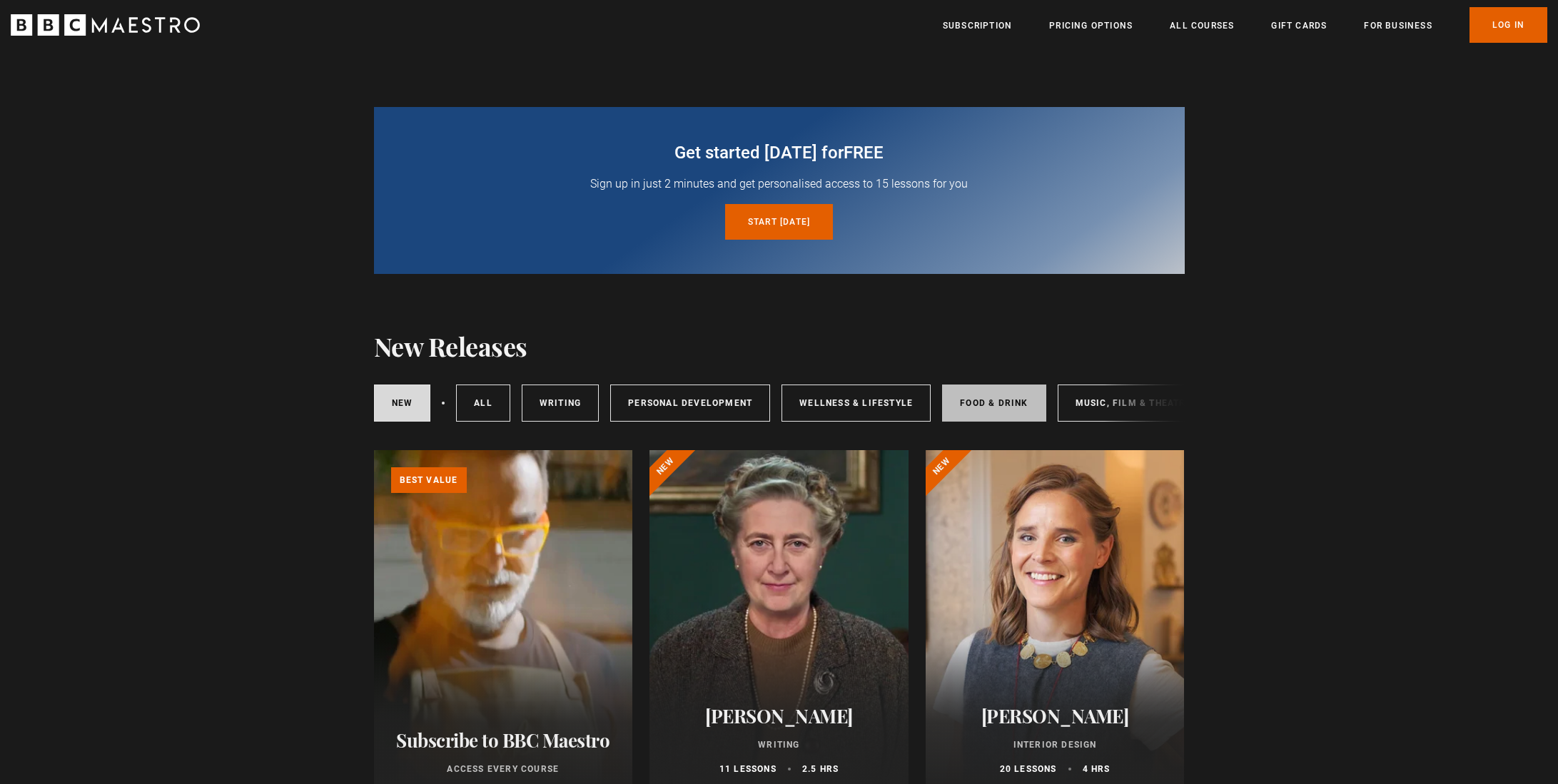
click at [1004, 398] on link "Food & Drink" at bounding box center [993, 403] width 103 height 37
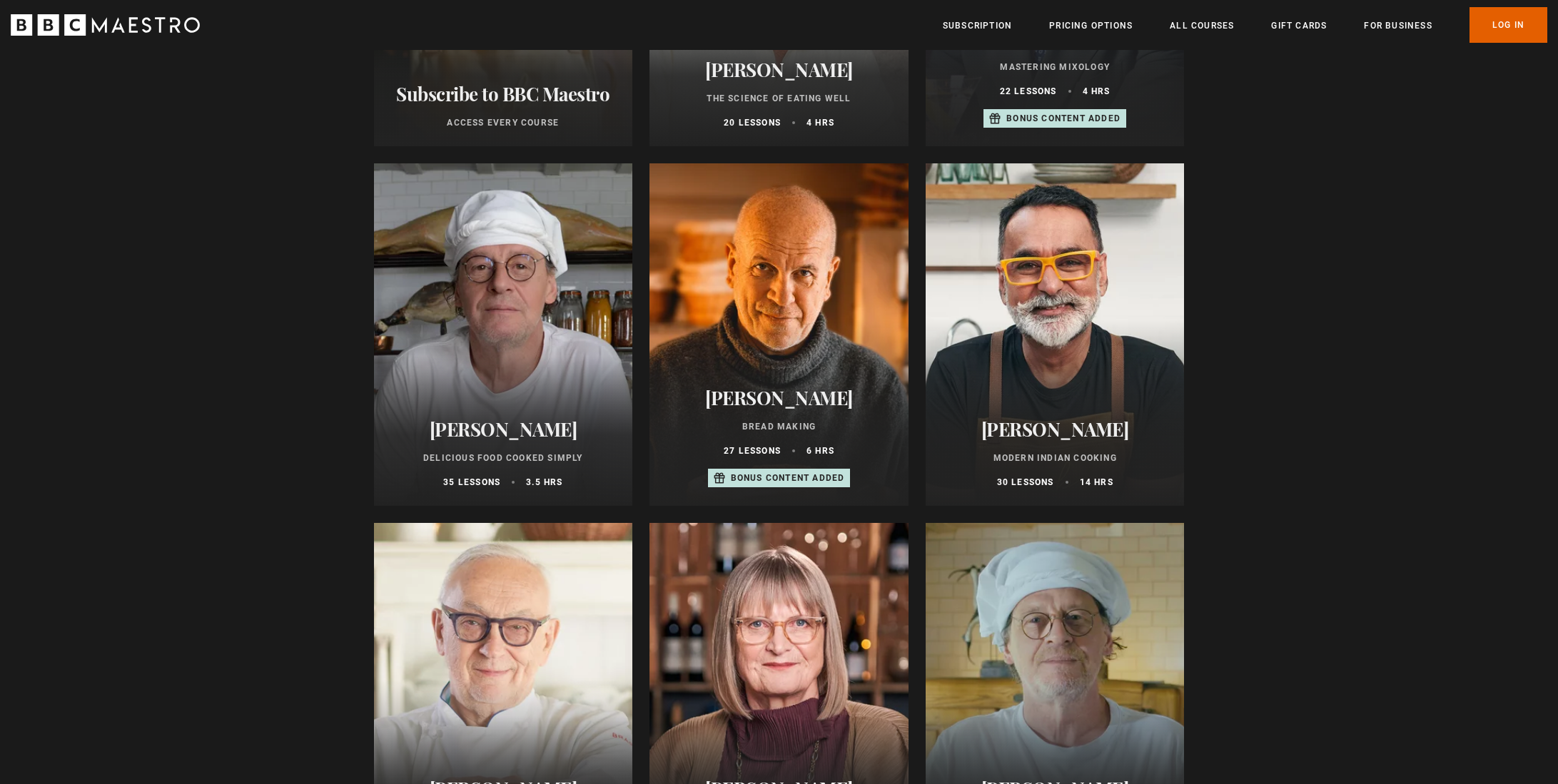
scroll to position [661, 0]
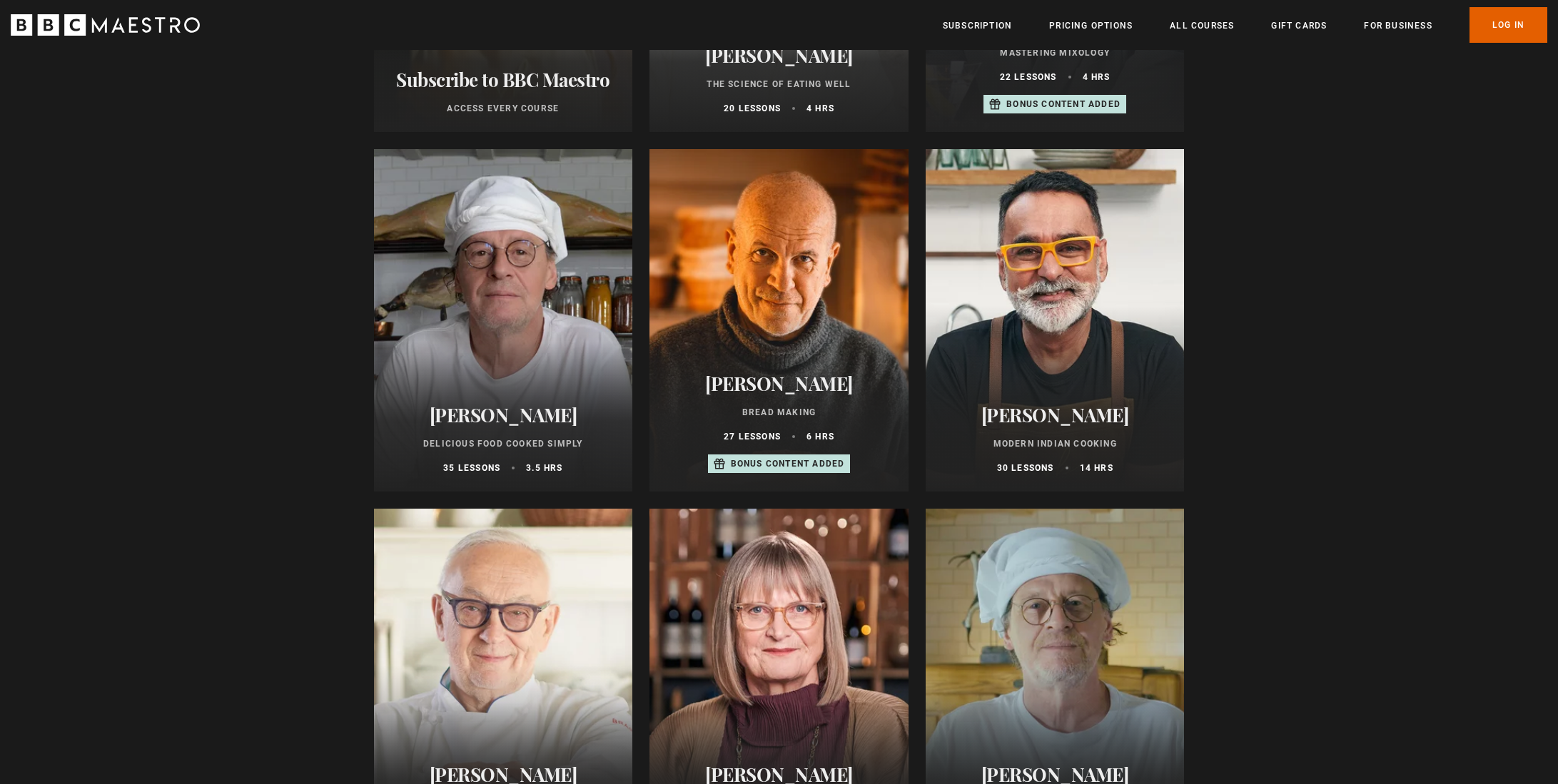
click at [786, 299] on div at bounding box center [779, 320] width 259 height 342
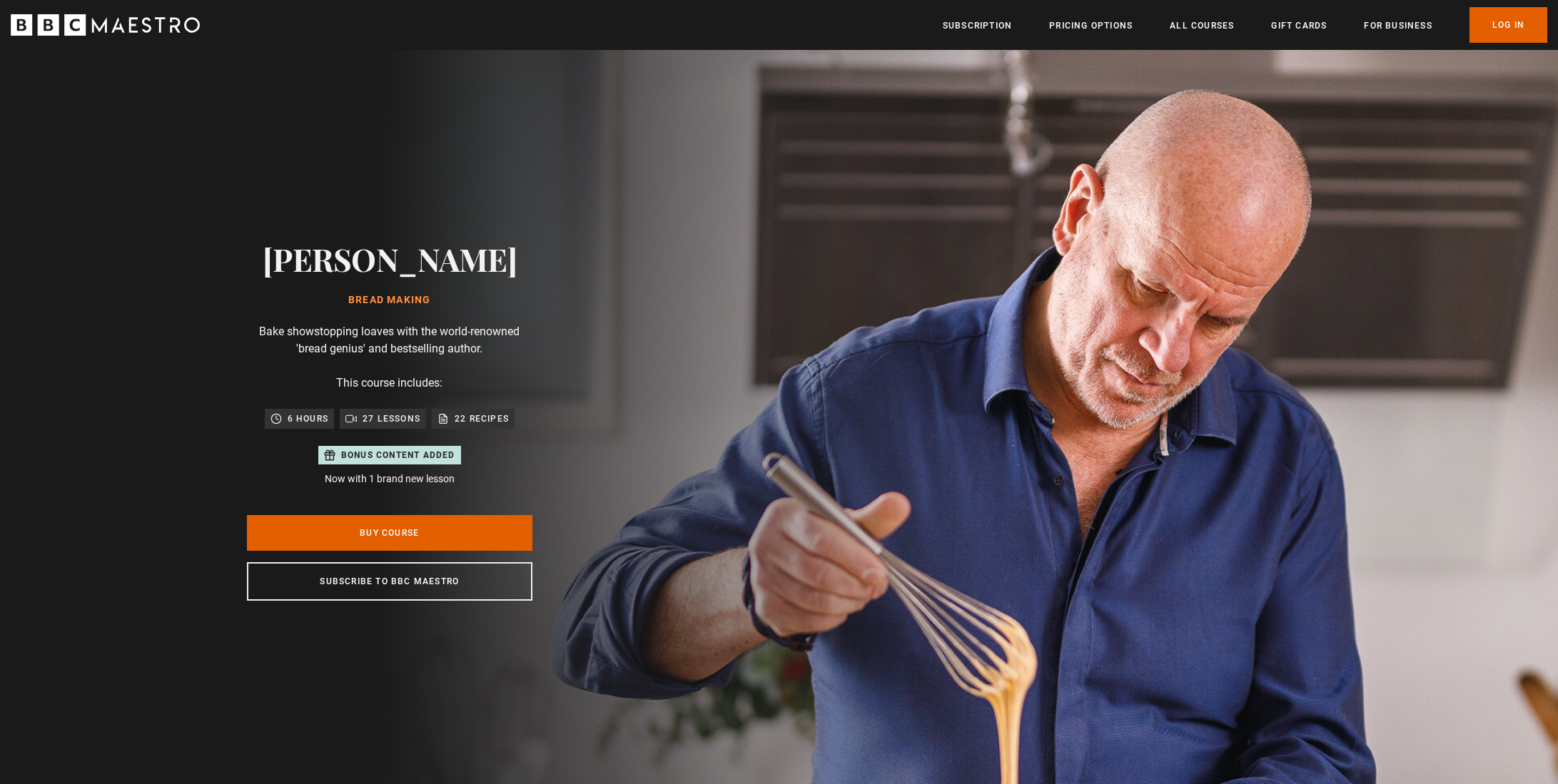
scroll to position [0, 1122]
